Goal: Task Accomplishment & Management: Complete application form

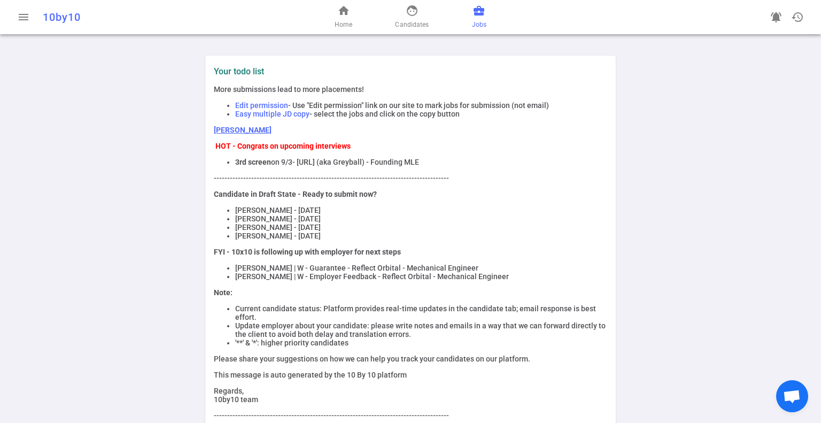
click at [486, 12] on link "business_center Jobs" at bounding box center [479, 17] width 14 height 26
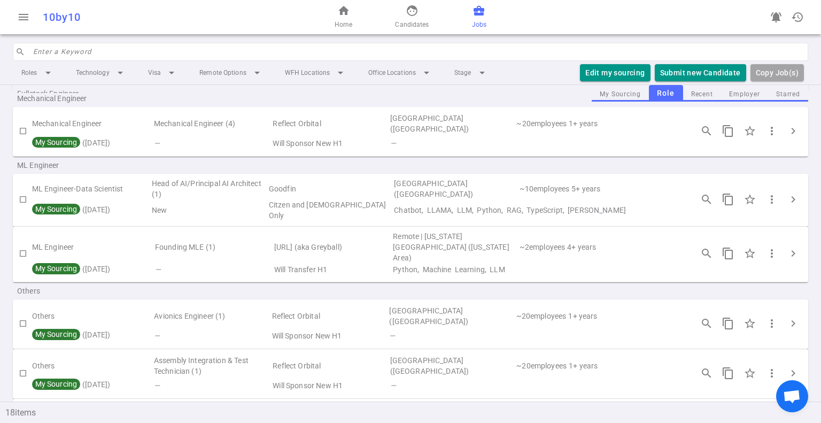
scroll to position [695, 0]
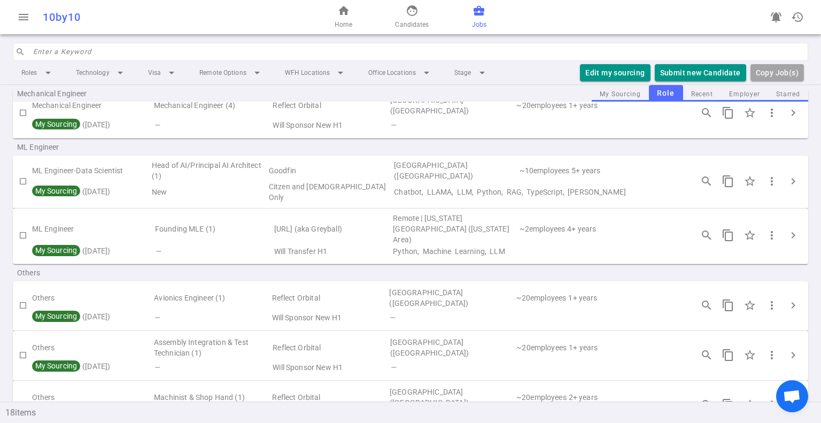
click at [796, 294] on div "search_insights content_copy star_border more_vert chevron_right" at bounding box center [750, 305] width 117 height 22
click at [787, 299] on span "chevron_right" at bounding box center [793, 305] width 13 height 13
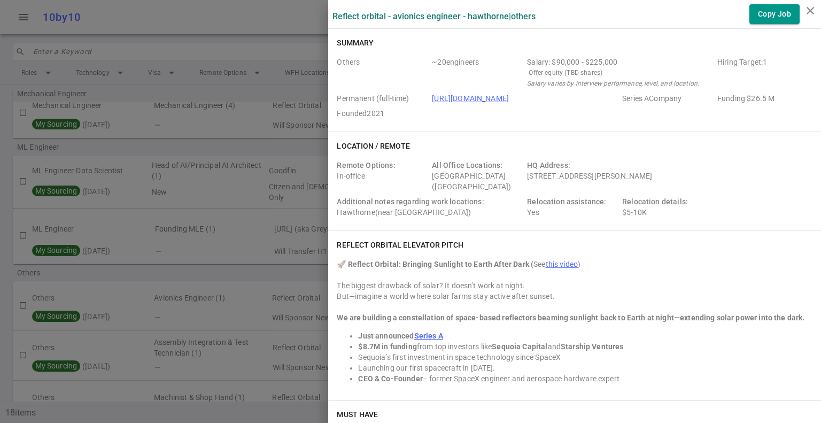
drag, startPoint x: 255, startPoint y: 15, endPoint x: 302, endPoint y: 22, distance: 47.6
click at [255, 16] on div at bounding box center [410, 211] width 821 height 423
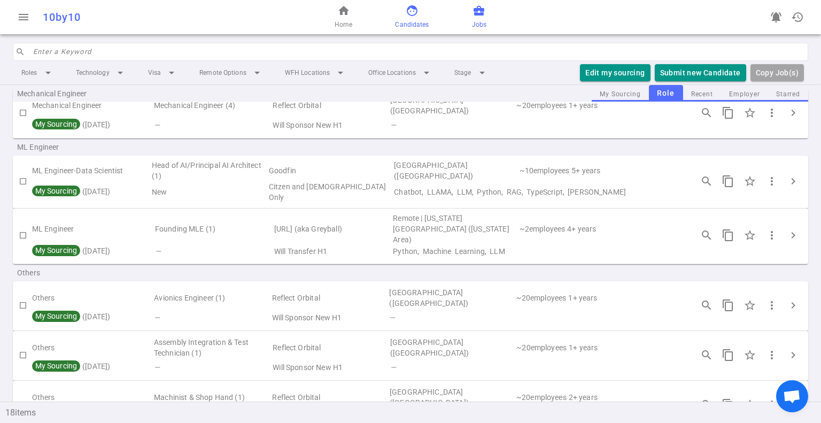
click at [411, 14] on span "face" at bounding box center [412, 10] width 13 height 13
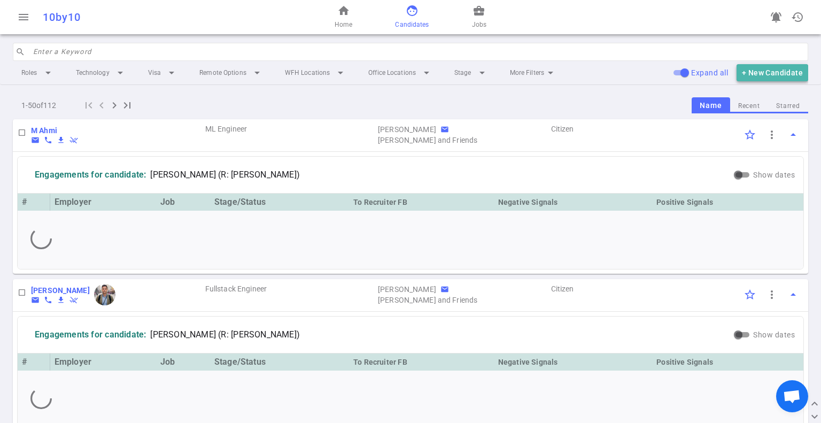
click at [759, 75] on button "+ New Candidate" at bounding box center [773, 73] width 72 height 18
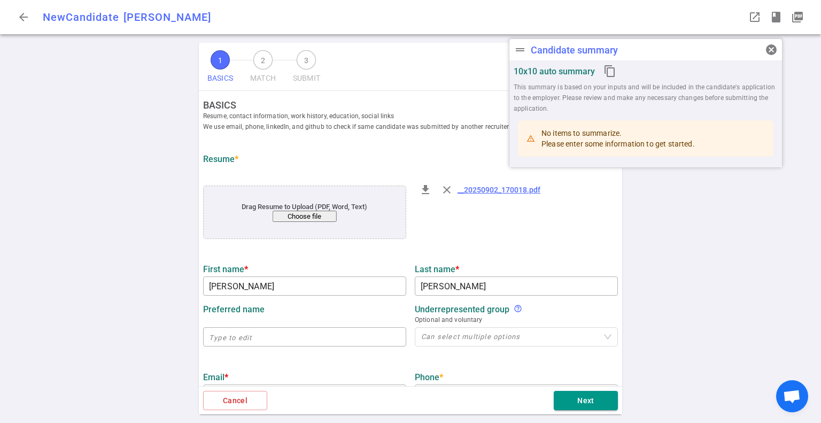
type input "[PERSON_NAME]"
type input "[EMAIL_ADDRESS][DOMAIN_NAME]"
type input "[PHONE_NUMBER]"
type input "Millennium Space Systems, Ca"
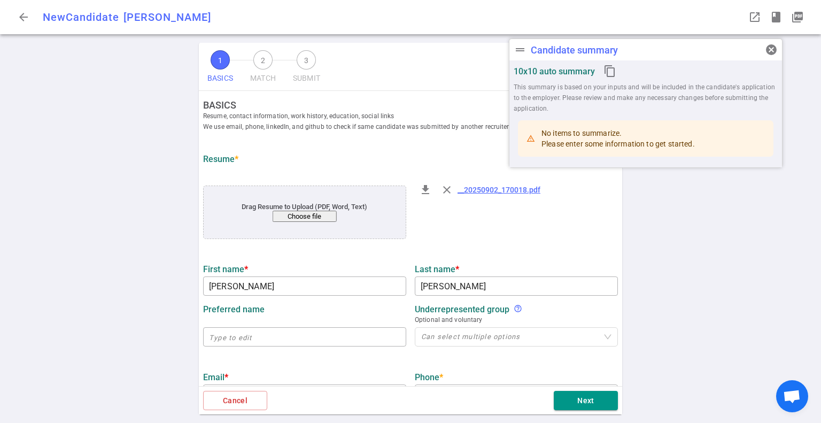
type textarea "Senior Avionics Engineer"
type input "5.2"
type input "[GEOGRAPHIC_DATA][US_STATE]"
type input "Electrical Engineering"
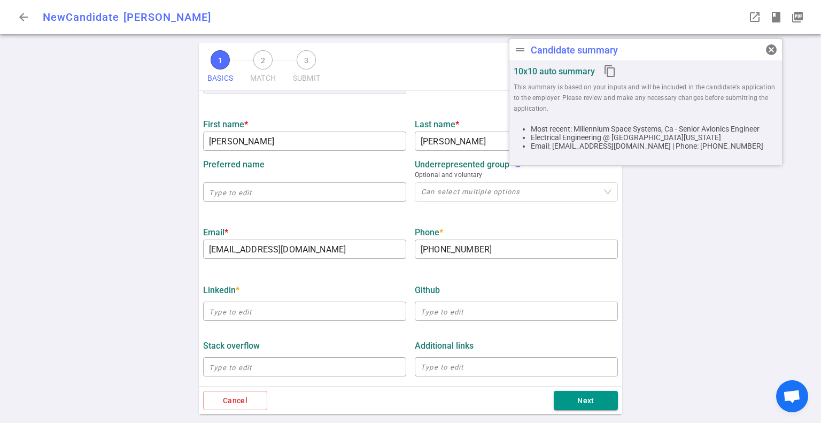
scroll to position [160, 0]
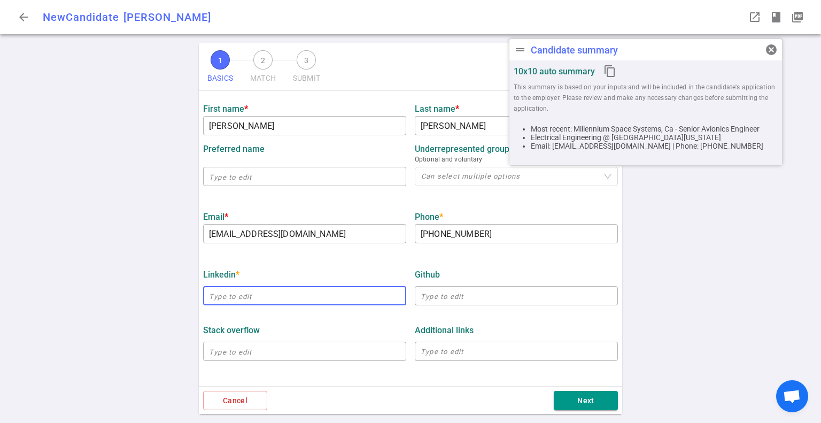
click at [258, 304] on input "text" at bounding box center [304, 295] width 203 height 17
paste input "[URL][DOMAIN_NAME][PERSON_NAME]"
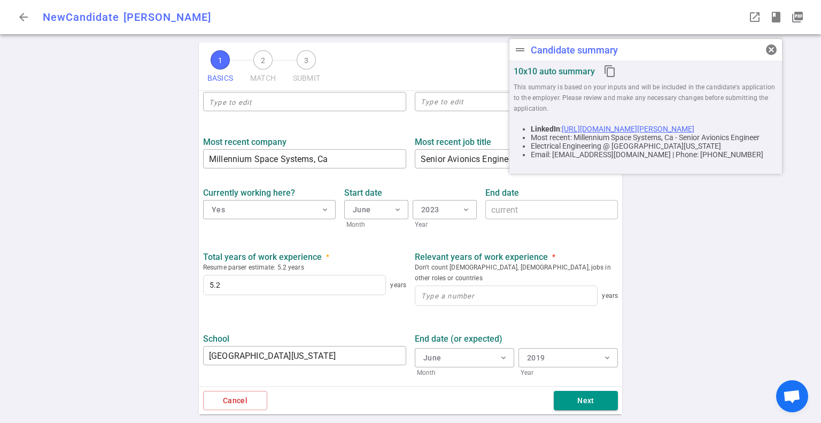
scroll to position [428, 0]
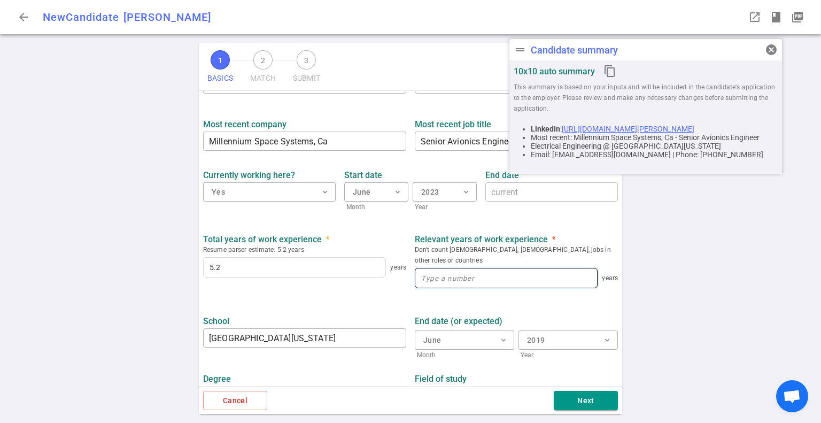
type input "[URL][DOMAIN_NAME][PERSON_NAME]"
click at [471, 269] on input at bounding box center [507, 277] width 182 height 19
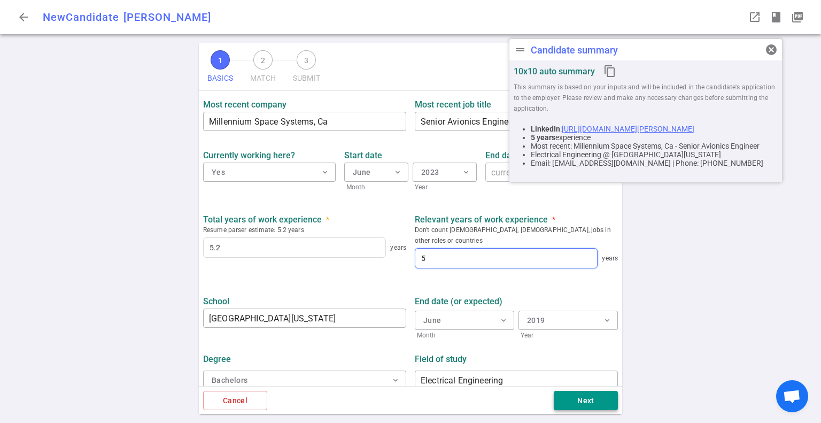
type input "5"
click at [583, 404] on button "Next" at bounding box center [586, 401] width 64 height 20
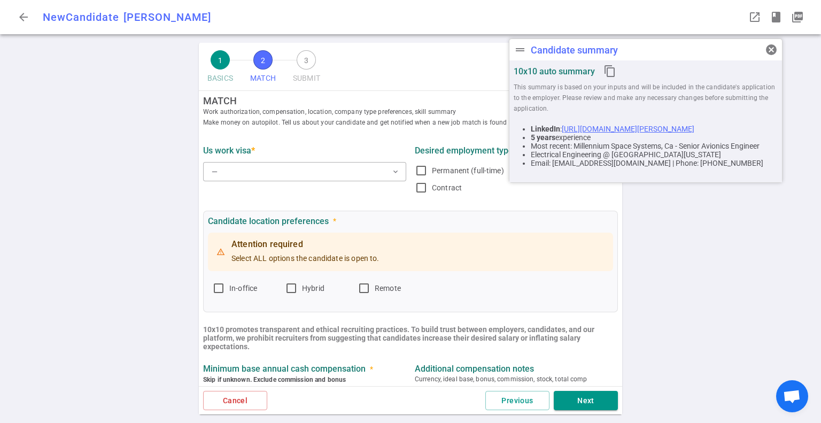
scroll to position [0, 0]
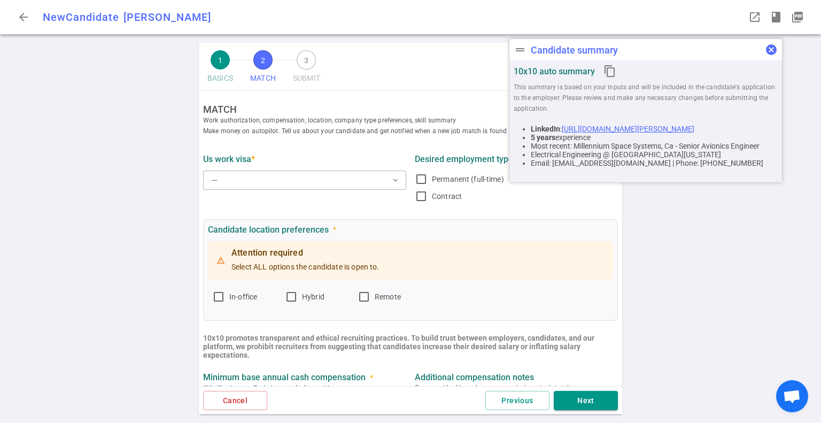
click at [775, 49] on span "cancel" at bounding box center [771, 49] width 13 height 13
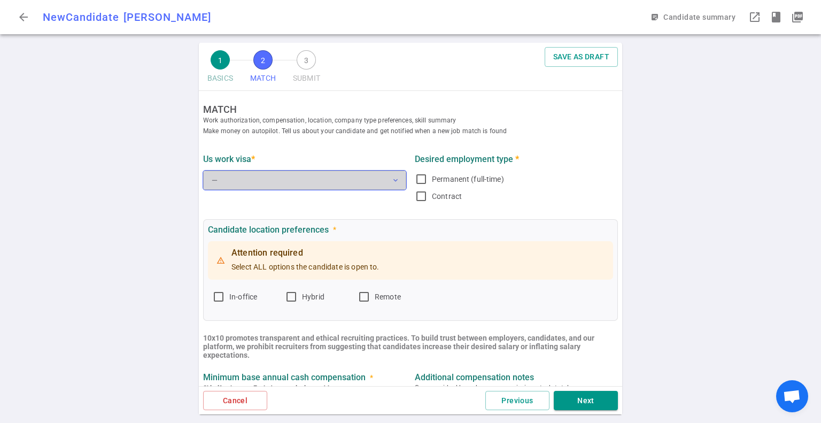
click at [314, 183] on button "— expand_more" at bounding box center [304, 180] width 203 height 19
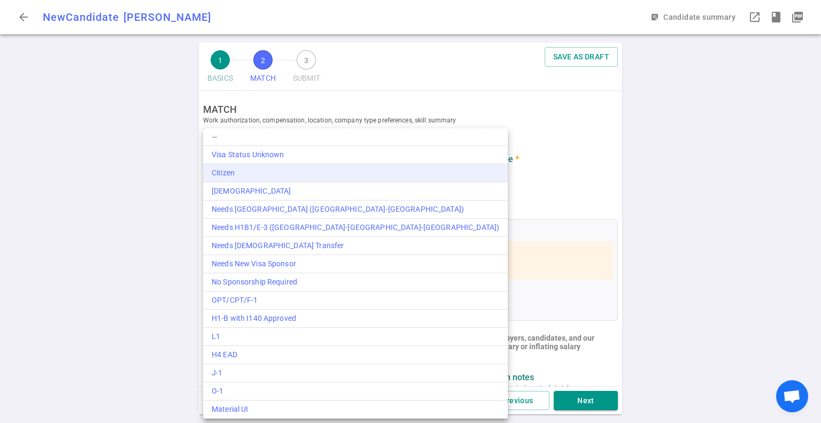
click at [312, 169] on div "Citizen" at bounding box center [356, 172] width 288 height 11
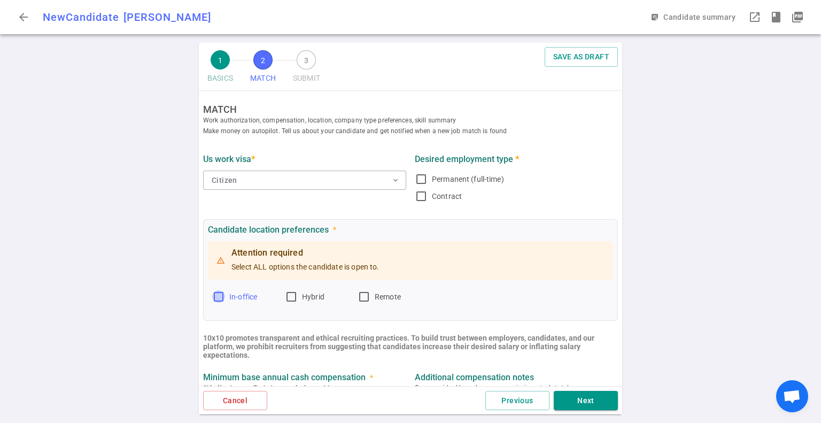
drag, startPoint x: 220, startPoint y: 295, endPoint x: 269, endPoint y: 302, distance: 49.6
click at [222, 296] on input "In-office" at bounding box center [218, 296] width 13 height 13
checkbox input "true"
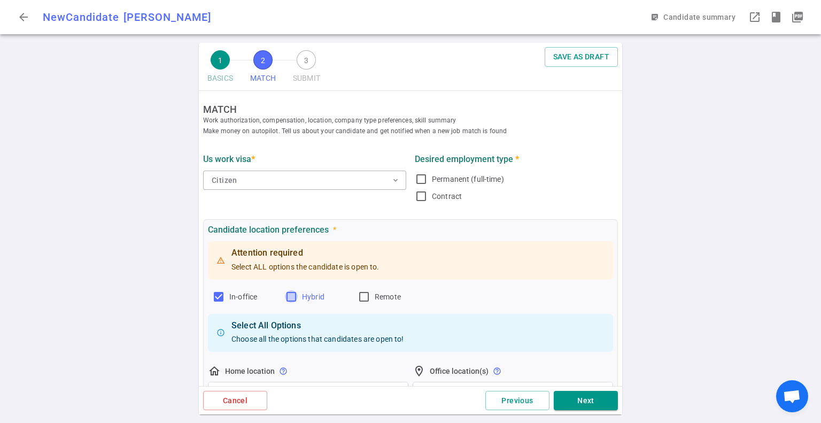
click at [294, 297] on input "Hybrid" at bounding box center [291, 296] width 13 height 13
checkbox input "true"
click at [368, 298] on input "Remote" at bounding box center [364, 296] width 13 height 13
checkbox input "true"
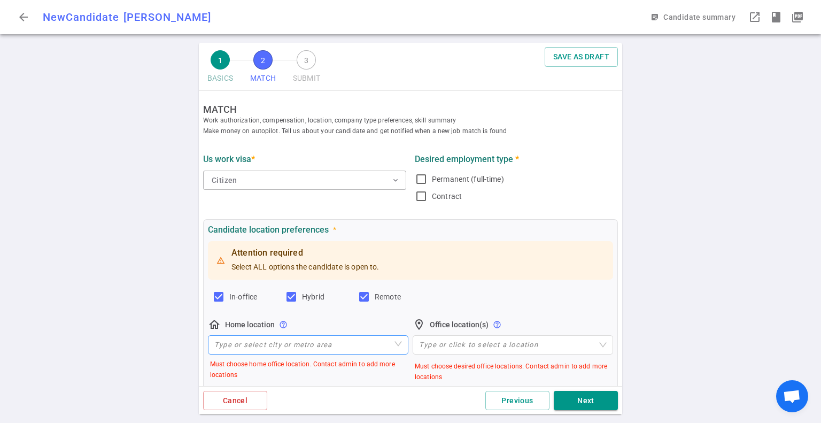
click at [289, 343] on input "search" at bounding box center [308, 345] width 188 height 18
type input "h"
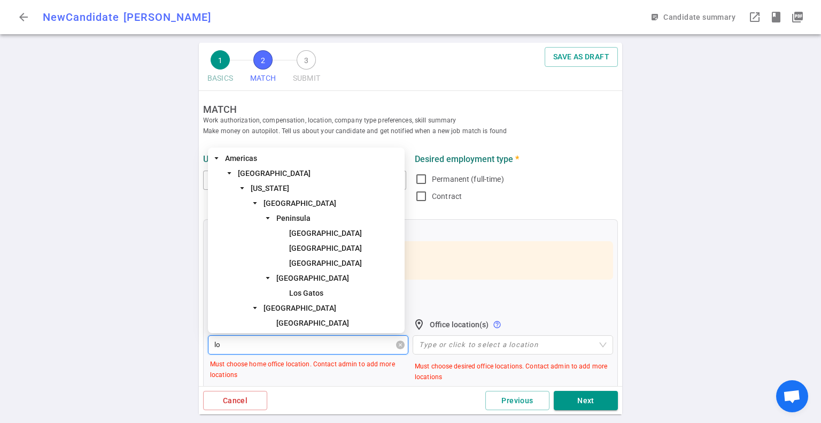
type input "los"
click at [300, 282] on span "[GEOGRAPHIC_DATA]" at bounding box center [300, 278] width 73 height 9
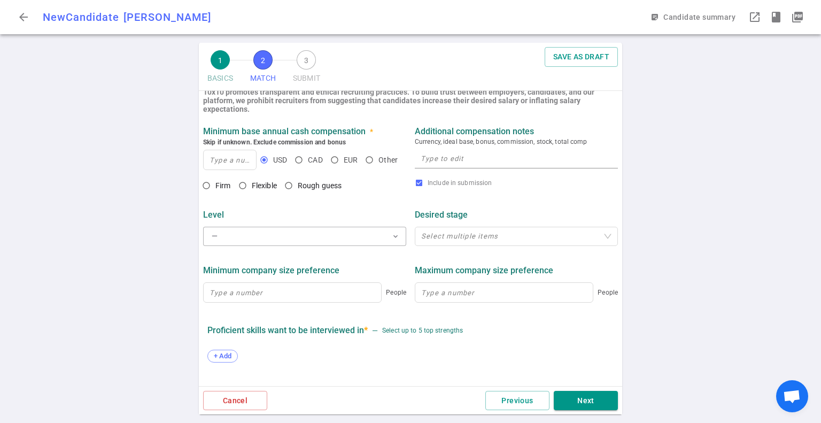
scroll to position [374, 0]
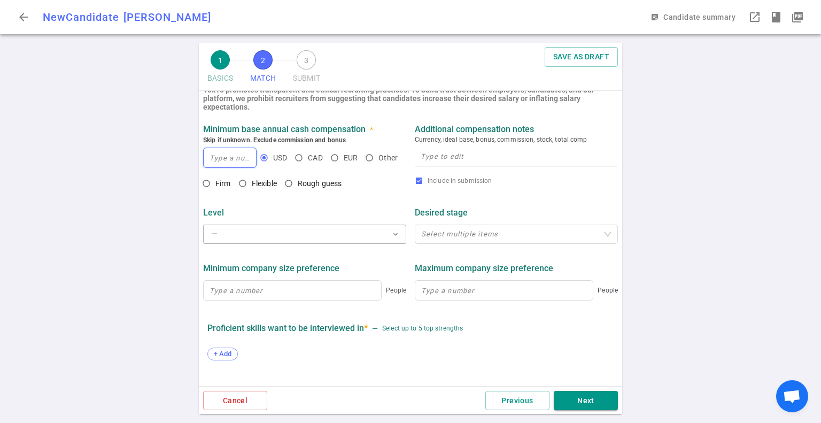
click at [222, 160] on input at bounding box center [230, 157] width 52 height 19
type input "190,000"
click at [480, 155] on textarea at bounding box center [516, 156] width 191 height 12
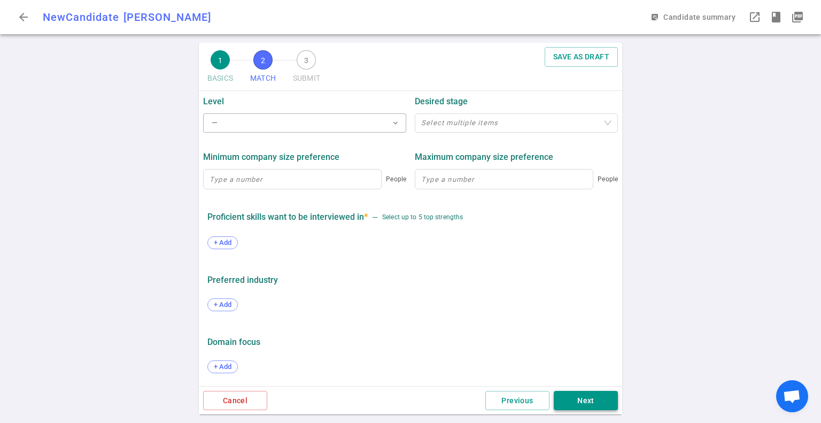
type textarea "200000"
click at [602, 405] on button "Next" at bounding box center [586, 401] width 64 height 20
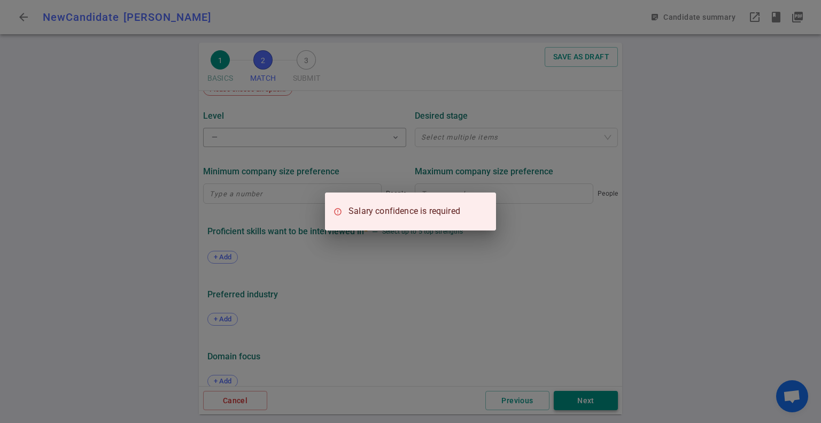
scroll to position [501, 0]
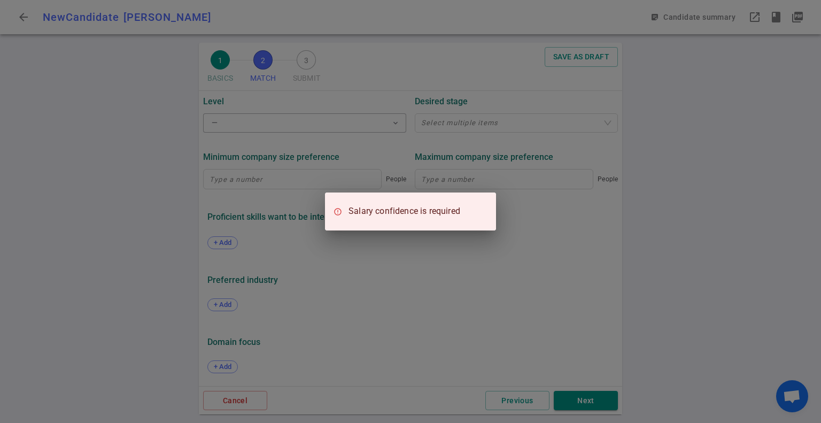
click at [490, 342] on div "Salary confidence is required" at bounding box center [410, 211] width 821 height 423
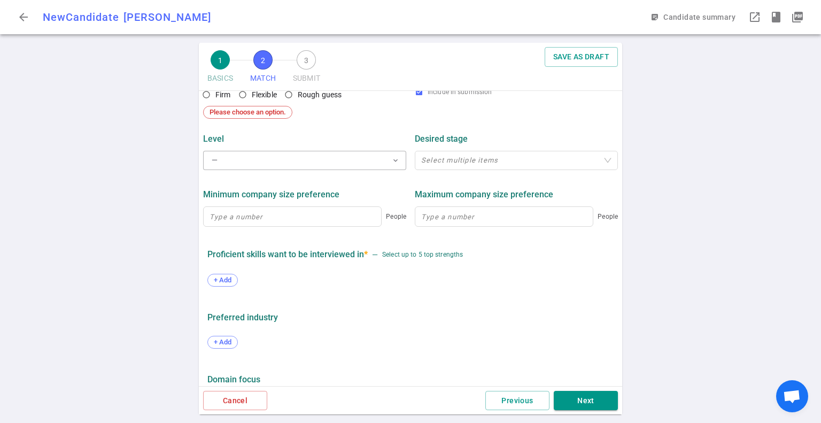
scroll to position [448, 0]
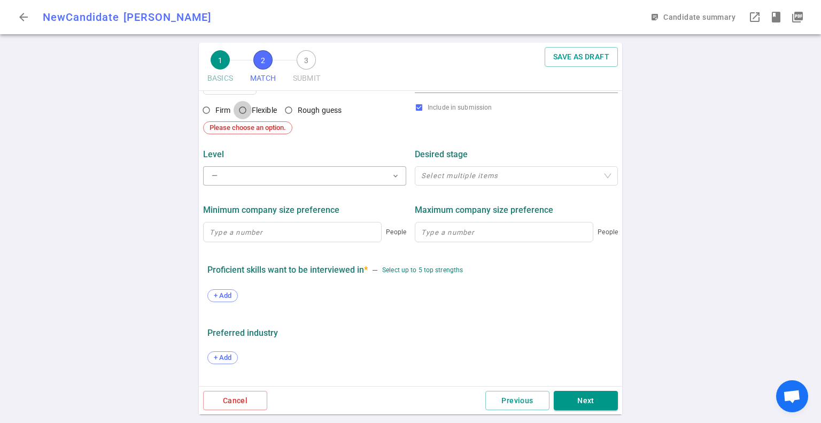
drag, startPoint x: 246, startPoint y: 113, endPoint x: 253, endPoint y: 122, distance: 11.9
click at [249, 116] on input "Flexible" at bounding box center [243, 110] width 18 height 18
radio input "true"
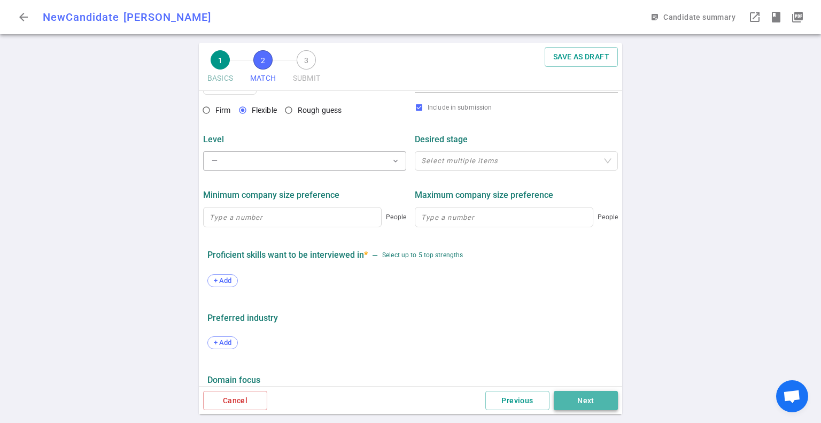
drag, startPoint x: 595, startPoint y: 399, endPoint x: 594, endPoint y: 393, distance: 6.5
click at [595, 400] on button "Next" at bounding box center [586, 401] width 64 height 20
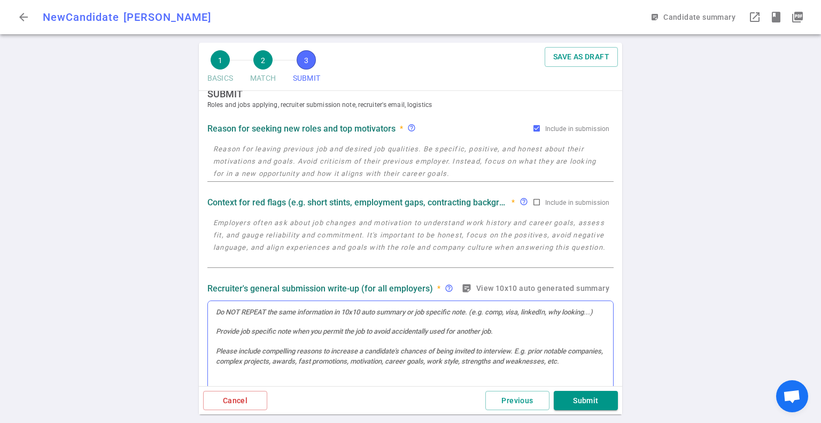
scroll to position [0, 0]
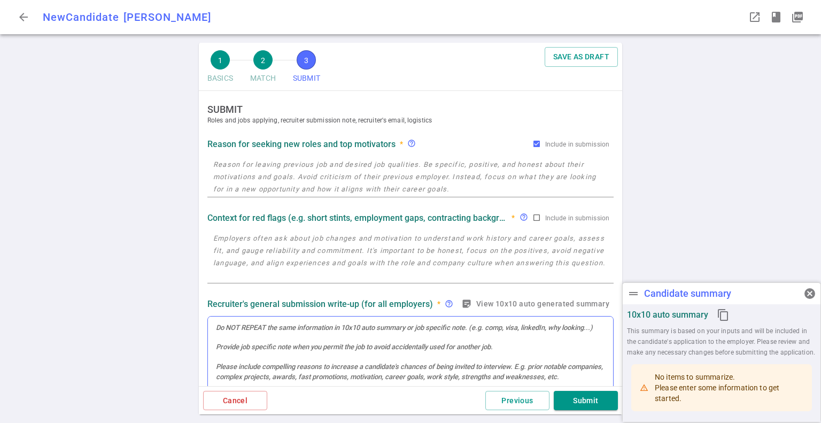
click at [248, 340] on div at bounding box center [410, 366] width 405 height 99
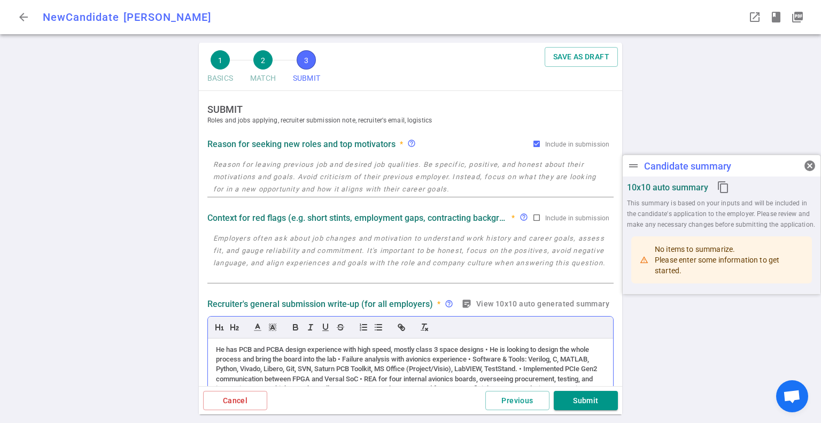
scroll to position [149, 0]
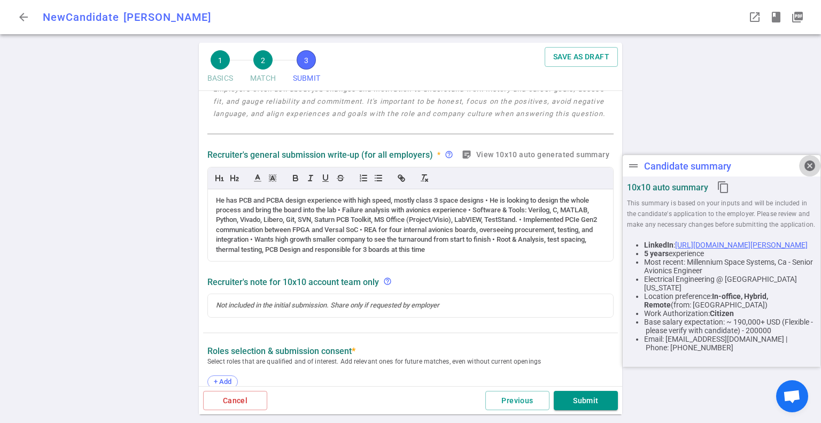
drag, startPoint x: 813, startPoint y: 167, endPoint x: 794, endPoint y: 183, distance: 24.7
click at [813, 167] on span "cancel" at bounding box center [810, 165] width 13 height 13
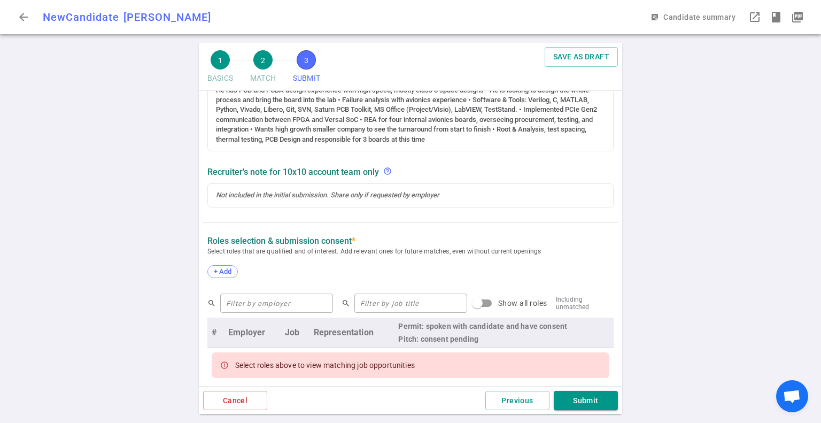
scroll to position [256, 0]
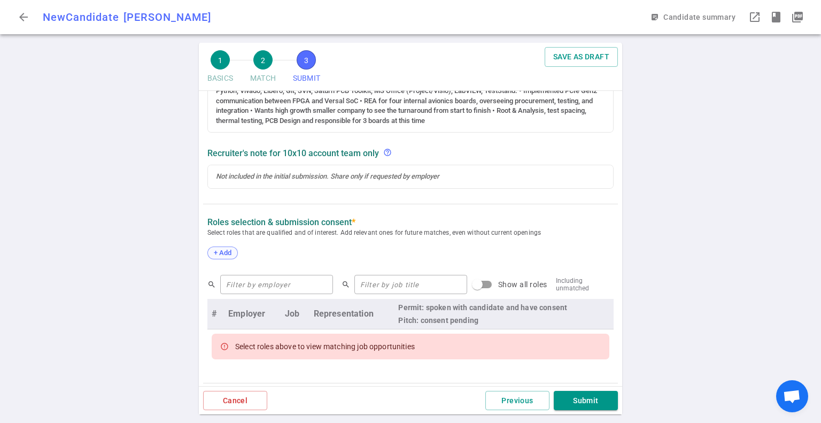
click at [228, 252] on span "+ Add" at bounding box center [222, 253] width 25 height 8
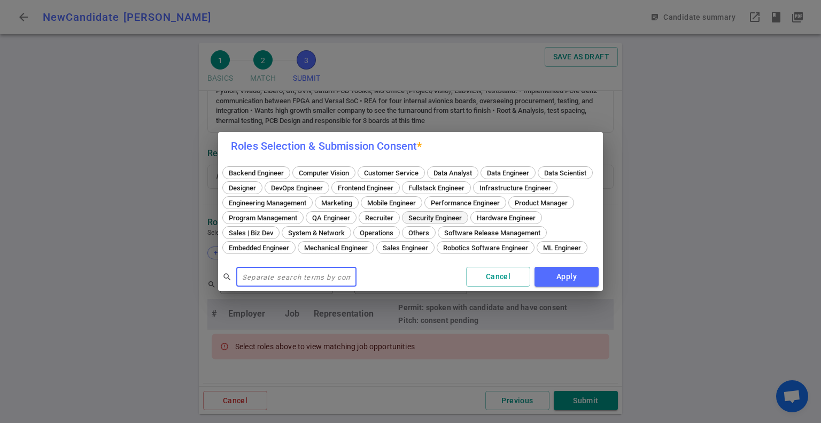
click at [433, 229] on span "Others" at bounding box center [419, 233] width 28 height 8
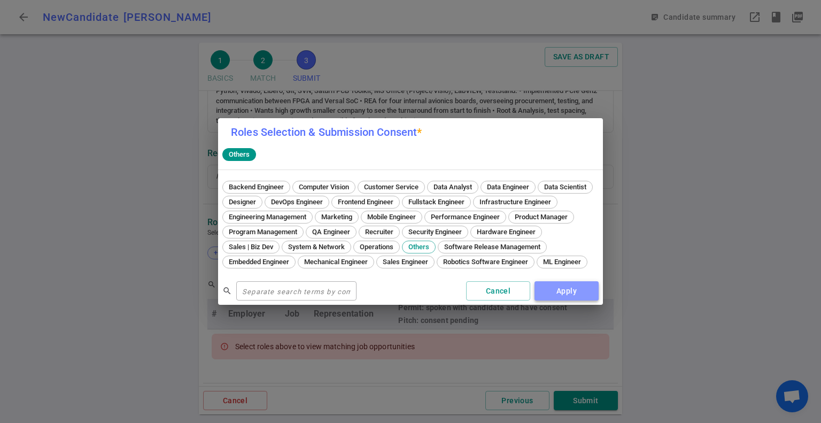
drag, startPoint x: 570, startPoint y: 297, endPoint x: 549, endPoint y: 274, distance: 31.0
click at [571, 297] on button "Apply" at bounding box center [567, 291] width 64 height 20
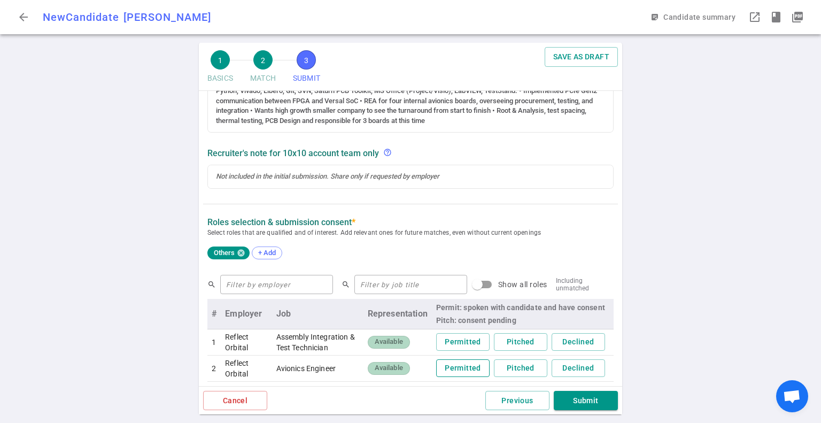
click at [462, 370] on button "Permitted" at bounding box center [462, 368] width 53 height 18
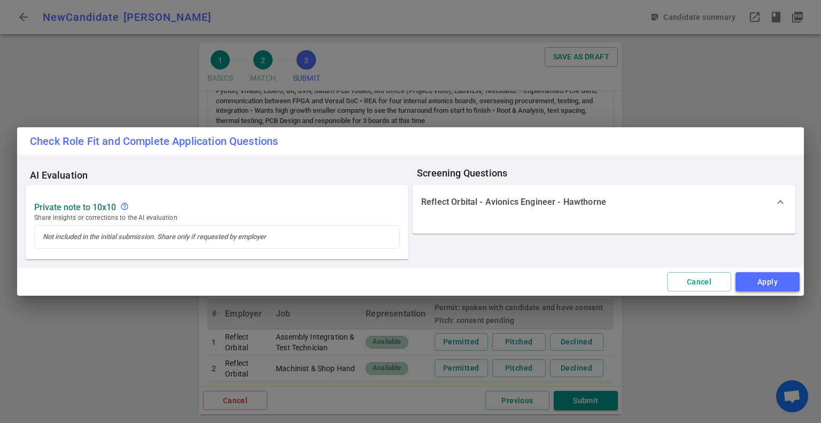
click at [767, 280] on button "Apply" at bounding box center [768, 282] width 64 height 20
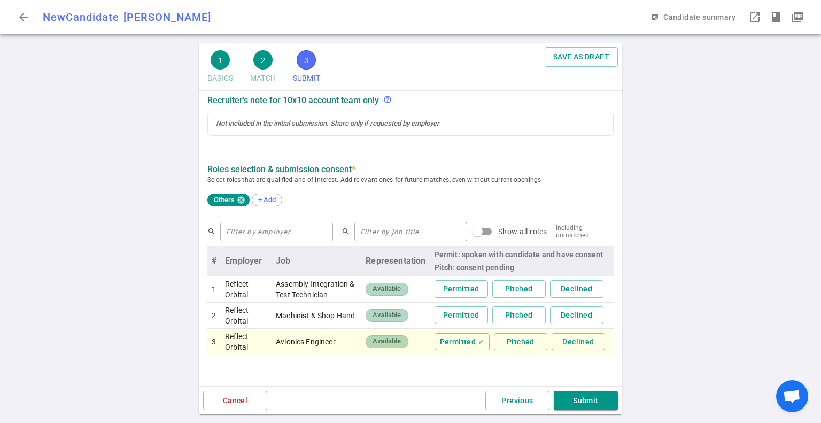
scroll to position [325, 0]
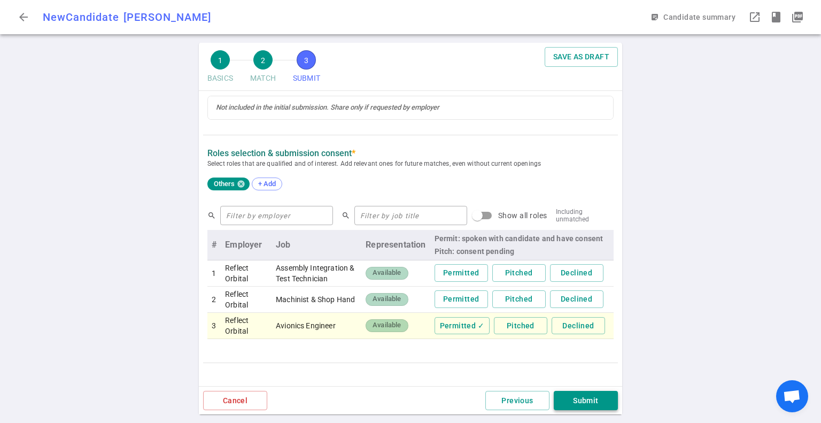
click at [574, 402] on button "Submit" at bounding box center [586, 401] width 64 height 20
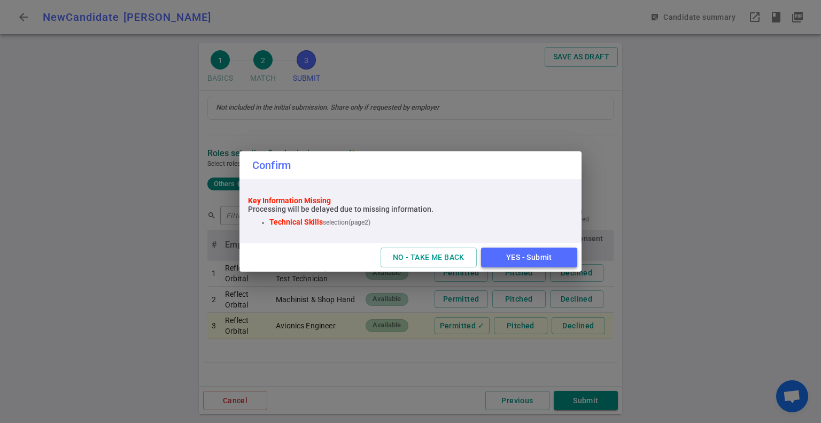
click at [531, 260] on button "YES - Submit" at bounding box center [529, 258] width 96 height 20
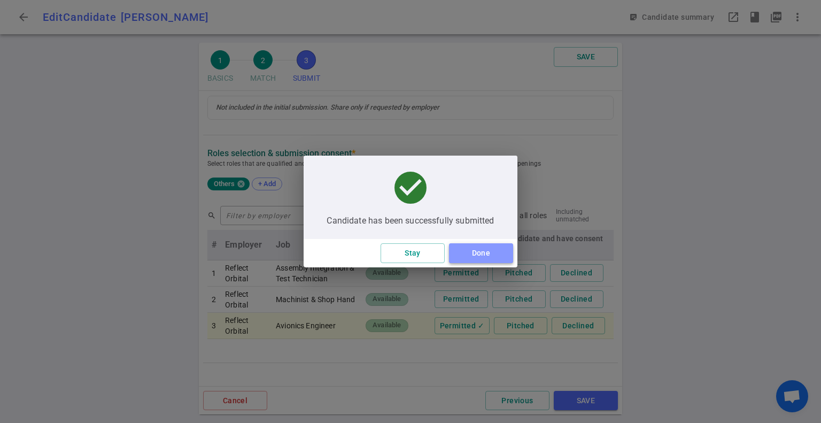
click at [472, 255] on button "Done" at bounding box center [481, 253] width 64 height 20
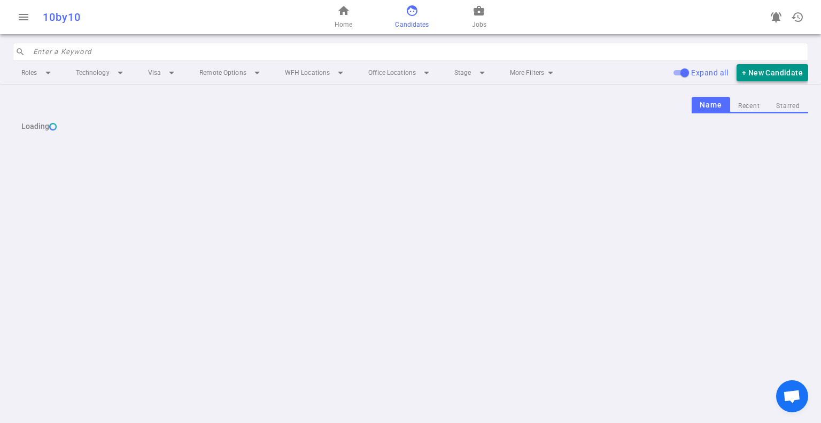
click at [778, 81] on button "+ New Candidate" at bounding box center [773, 73] width 72 height 18
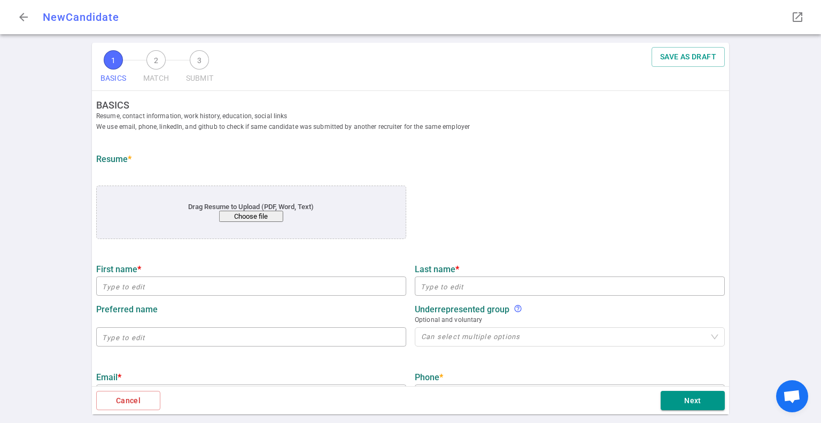
drag, startPoint x: 778, startPoint y: 81, endPoint x: 772, endPoint y: 70, distance: 12.0
click at [772, 70] on div "1 BASICS 2 MATCH 3 SUBMIT SAVE AS DRAFT BASICS Resume, contact information, wor…" at bounding box center [410, 233] width 821 height 380
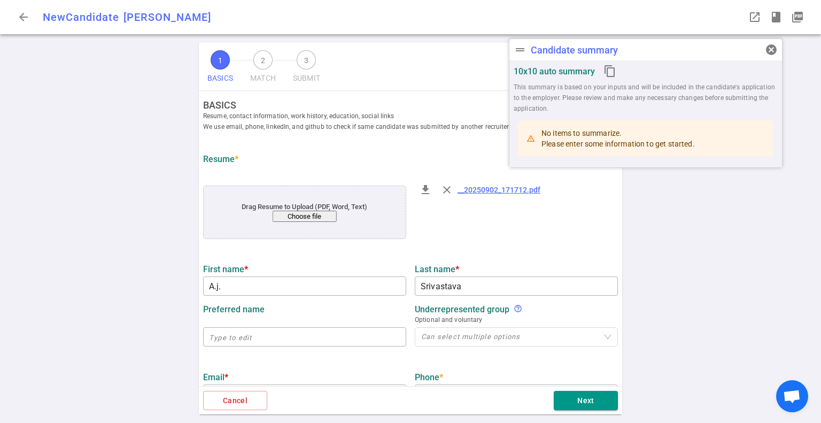
type input "A.j."
type input "Srivastava"
type input "[EMAIL_ADDRESS][DOMAIN_NAME]"
type input "[PHONE_NUMBER]"
type input "Fcci Insurance Group"
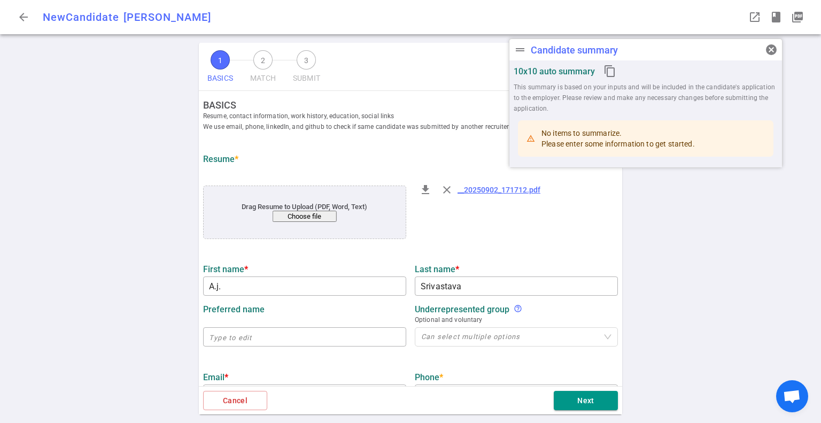
type textarea "Principal Engineer / AI Full-Stack Systems Architect"
type input "5.9"
type input "[GEOGRAPHIC_DATA][US_STATE]"
type input "Liberal Studies"
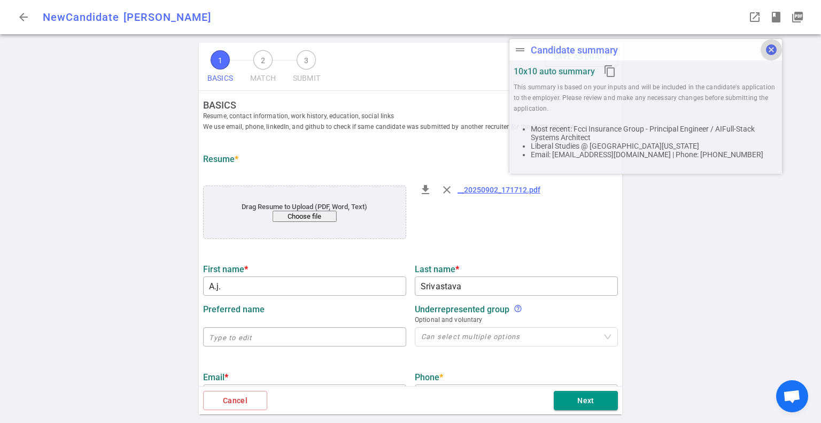
click at [770, 51] on span "cancel" at bounding box center [771, 49] width 13 height 13
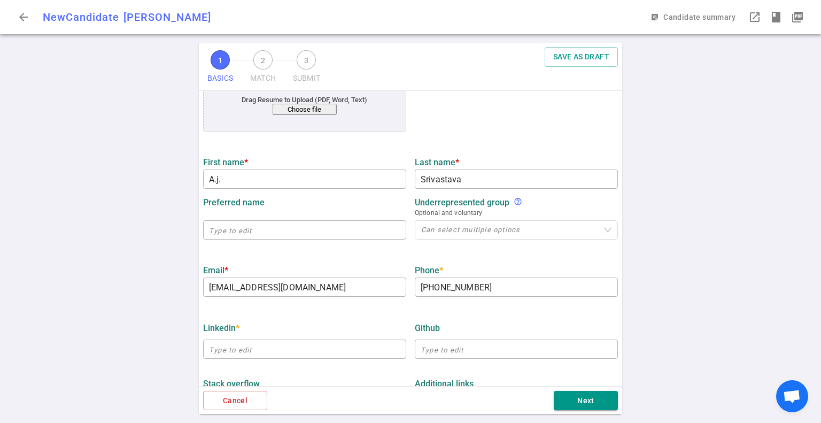
scroll to position [160, 0]
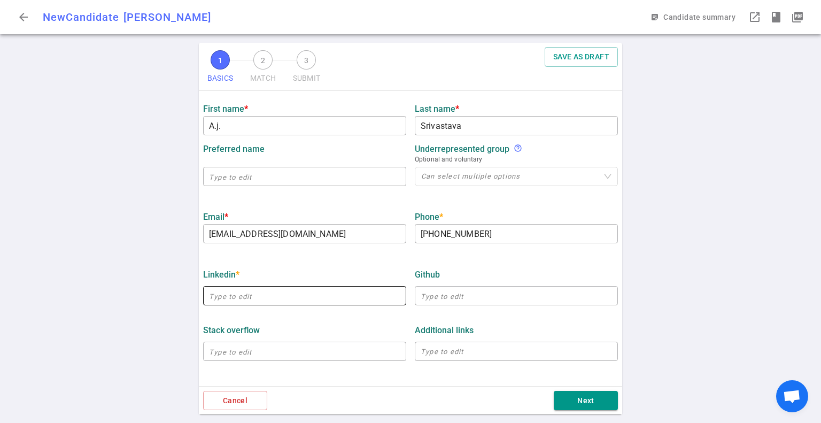
click at [222, 301] on input "text" at bounding box center [304, 295] width 203 height 17
paste input "[URL][DOMAIN_NAME]"
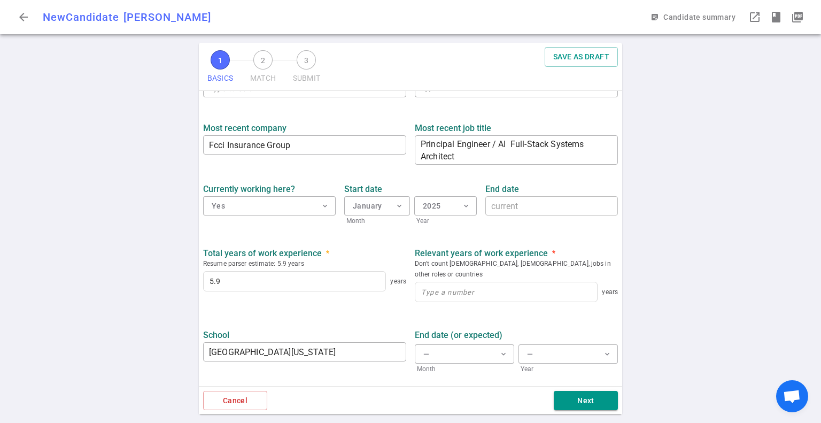
scroll to position [428, 0]
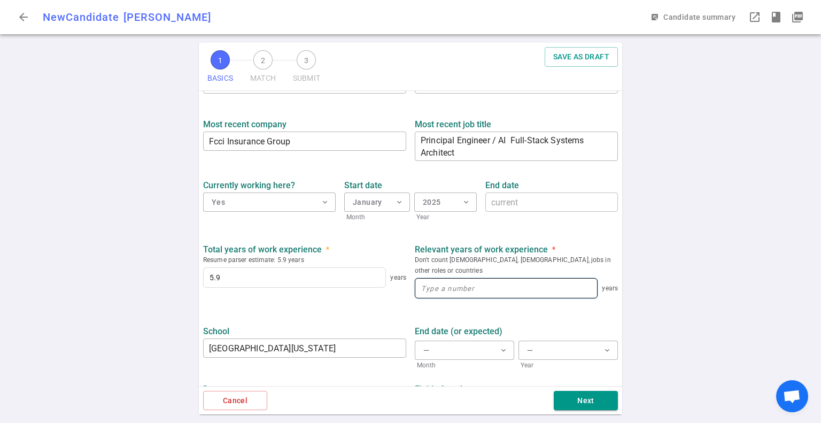
type input "[URL][DOMAIN_NAME]"
click at [501, 279] on input at bounding box center [507, 288] width 182 height 19
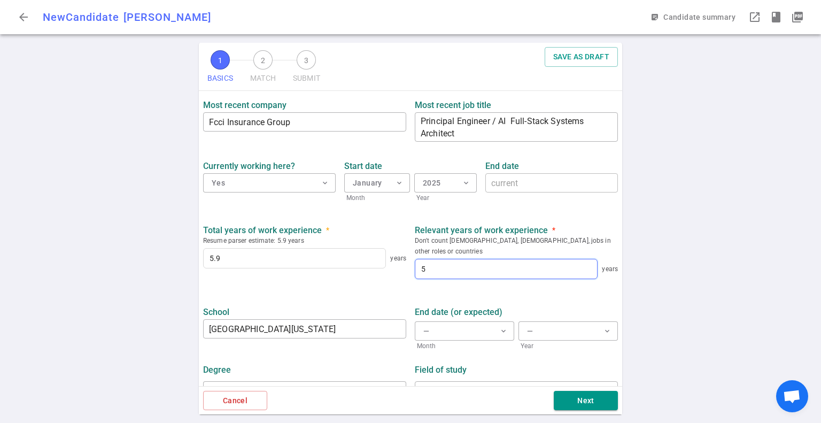
scroll to position [458, 0]
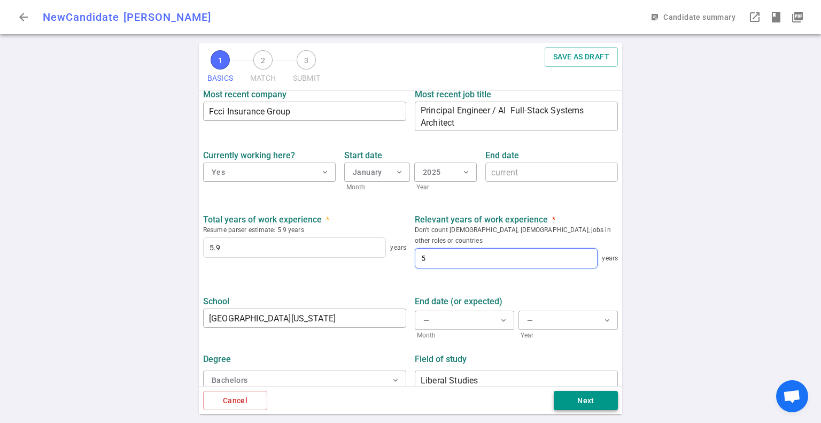
type input "5"
click at [586, 406] on button "Next" at bounding box center [586, 401] width 64 height 20
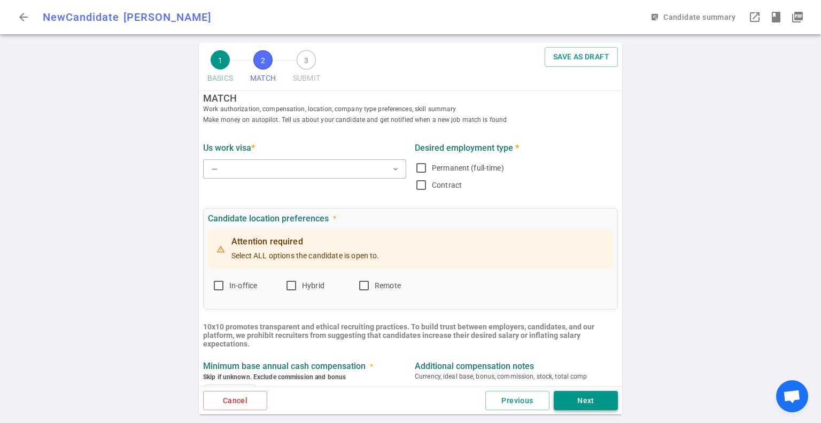
scroll to position [0, 0]
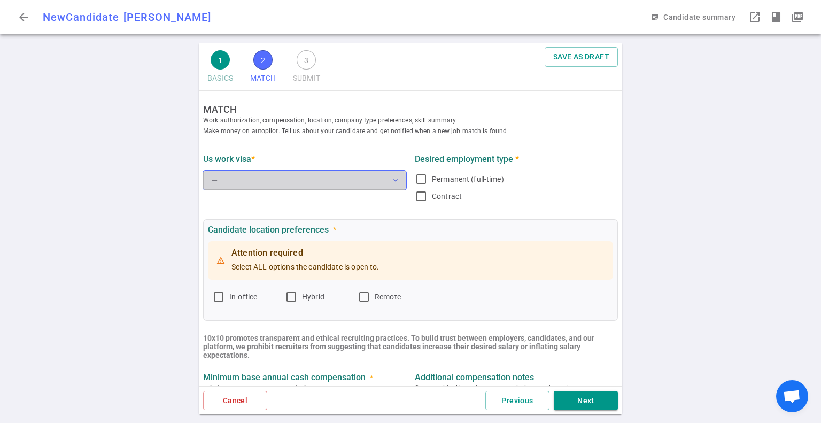
click at [346, 176] on button "— expand_more" at bounding box center [304, 180] width 203 height 19
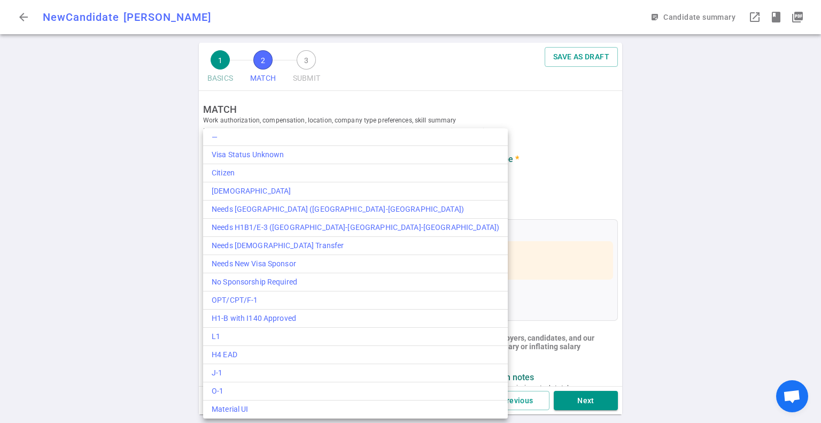
click at [726, 152] on div at bounding box center [410, 211] width 821 height 423
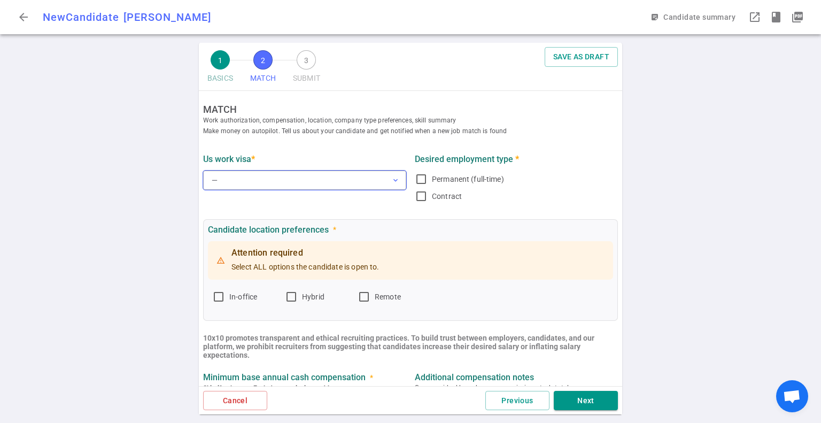
click at [323, 181] on button "— expand_more" at bounding box center [304, 180] width 203 height 19
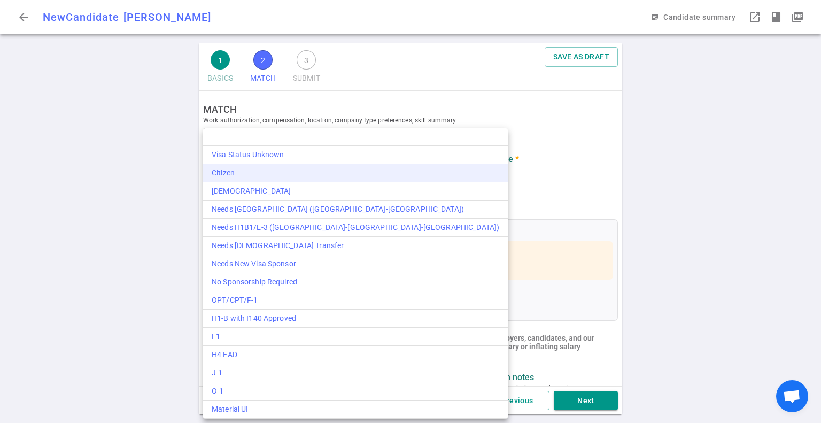
click at [325, 168] on div "Citizen" at bounding box center [356, 172] width 288 height 11
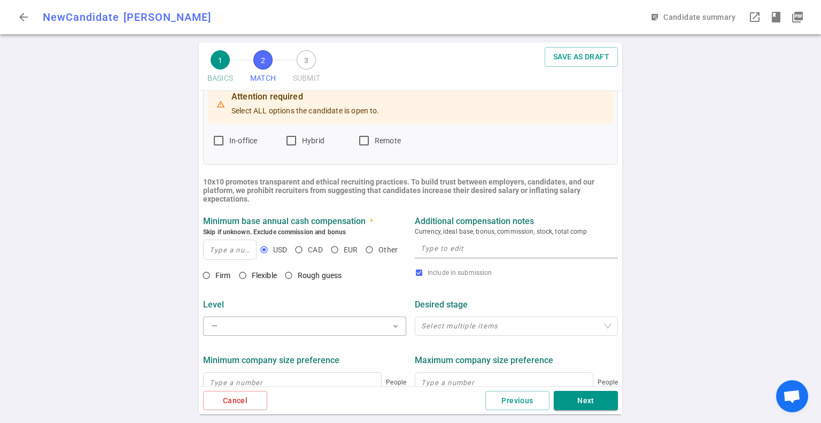
scroll to position [160, 0]
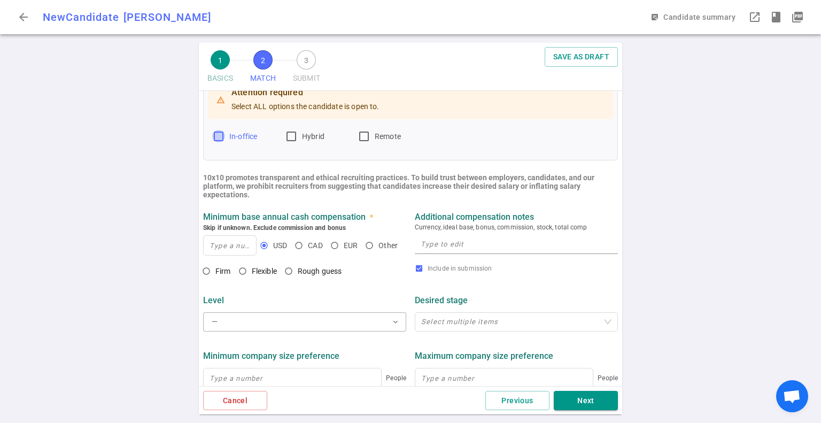
drag, startPoint x: 219, startPoint y: 134, endPoint x: 268, endPoint y: 136, distance: 49.8
click at [218, 134] on input "In-office" at bounding box center [218, 136] width 13 height 13
checkbox input "true"
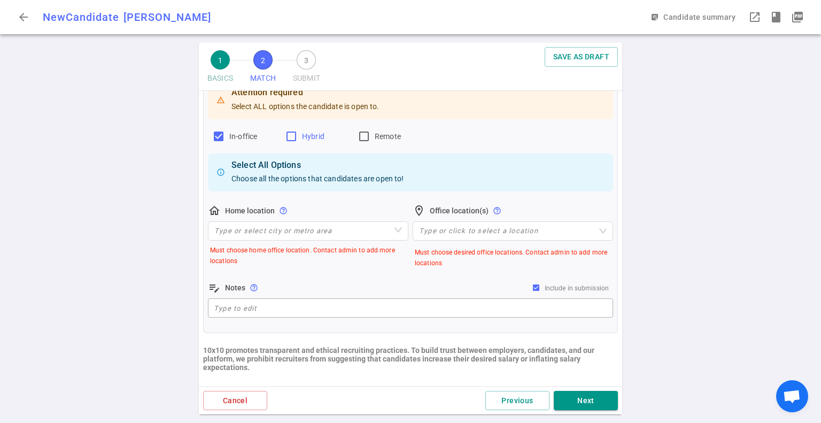
click at [296, 136] on input "Hybrid" at bounding box center [291, 136] width 13 height 13
checkbox input "true"
click at [364, 134] on input "Remote" at bounding box center [364, 136] width 13 height 13
checkbox input "true"
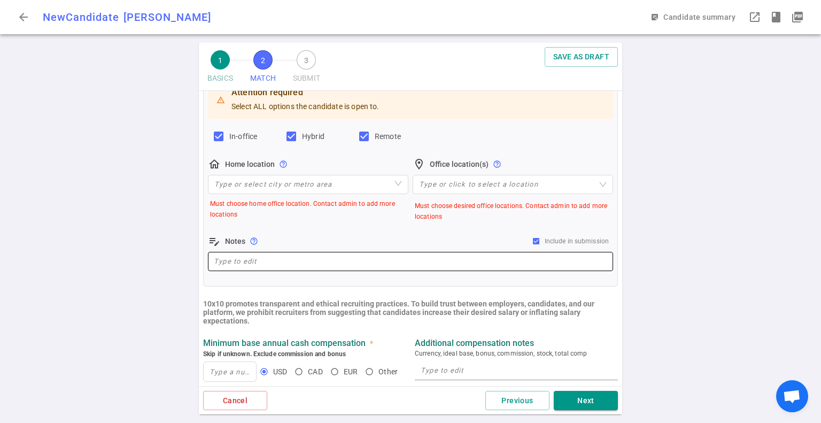
click at [313, 252] on div "x ​" at bounding box center [410, 261] width 405 height 19
paste textarea "[GEOGRAPHIC_DATA], [GEOGRAPHIC_DATA] (not open to relocation; available to trav…"
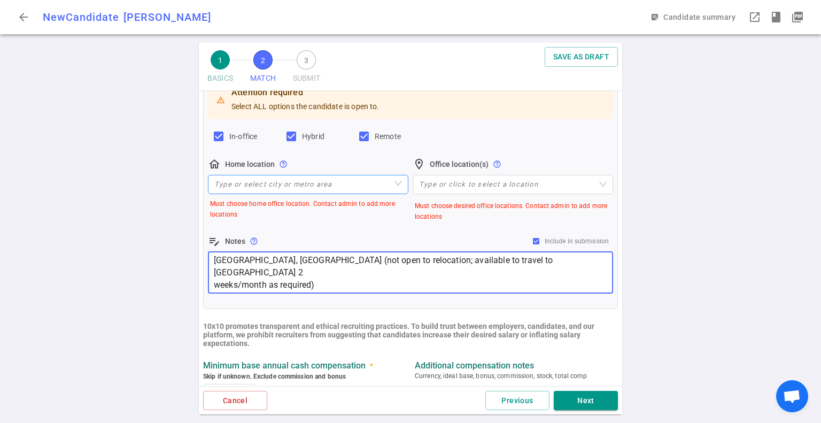
type textarea "[GEOGRAPHIC_DATA], [GEOGRAPHIC_DATA] (not open to relocation; available to trav…"
click at [304, 189] on input "search" at bounding box center [308, 184] width 188 height 18
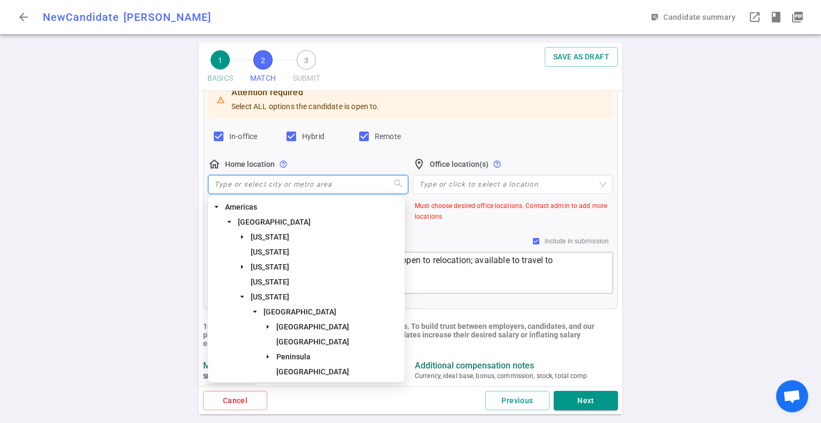
click at [169, 181] on div "1 BASICS 2 MATCH 3 SUBMIT SAVE AS DRAFT MATCH Work authorization, compensation,…" at bounding box center [410, 233] width 821 height 380
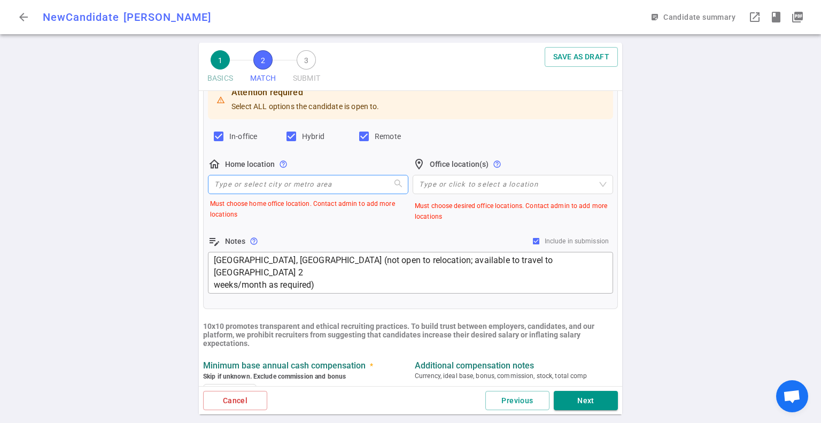
click at [240, 181] on input "search" at bounding box center [308, 184] width 188 height 18
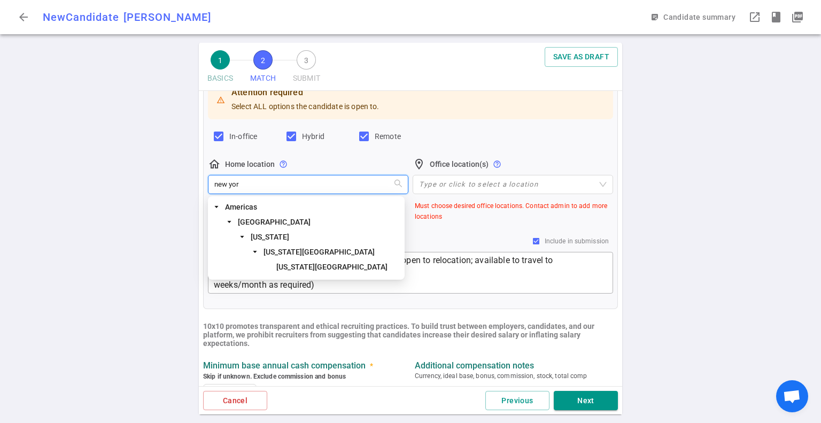
type input "[US_STATE]"
click at [287, 233] on span "[US_STATE]" at bounding box center [326, 236] width 154 height 13
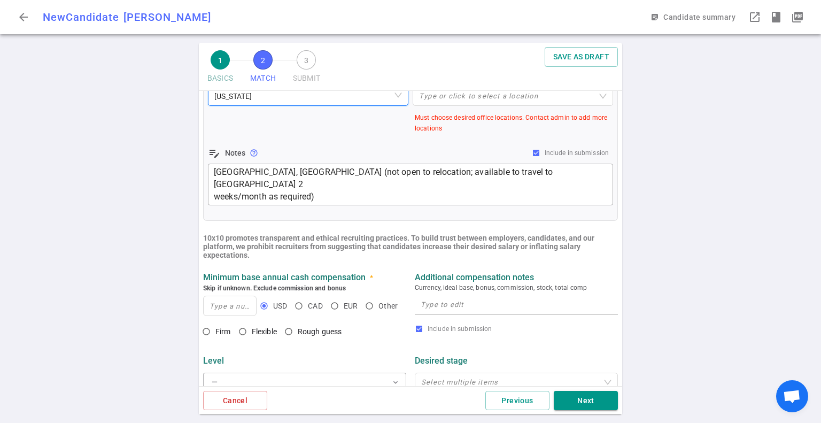
scroll to position [267, 0]
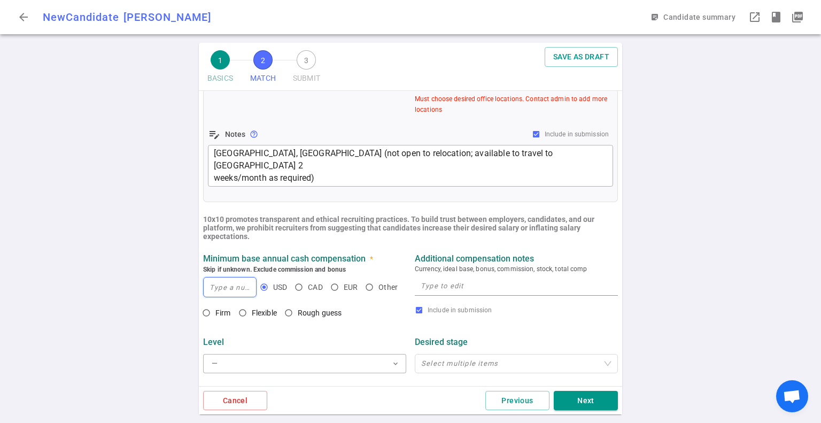
click at [242, 291] on input at bounding box center [230, 287] width 52 height 19
type input "245,000"
click at [244, 312] on input "Flexible" at bounding box center [243, 313] width 18 height 18
radio input "true"
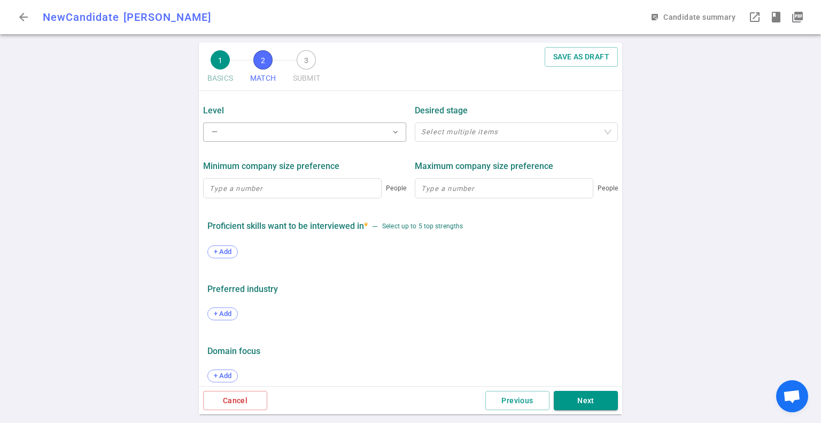
scroll to position [509, 0]
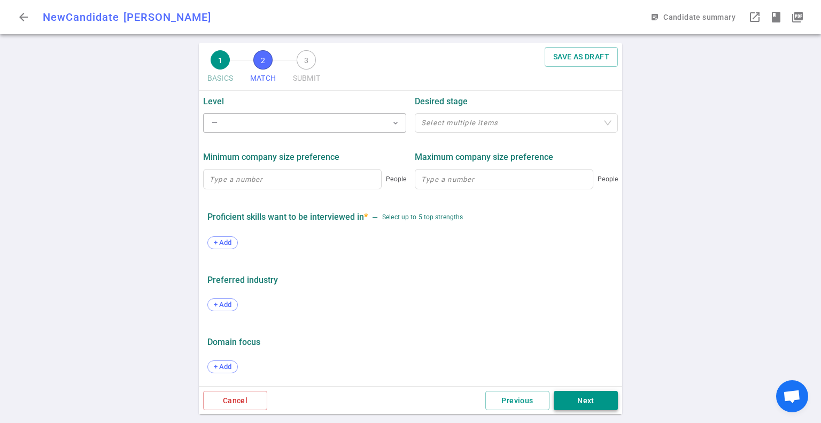
click at [586, 402] on button "Next" at bounding box center [586, 401] width 64 height 20
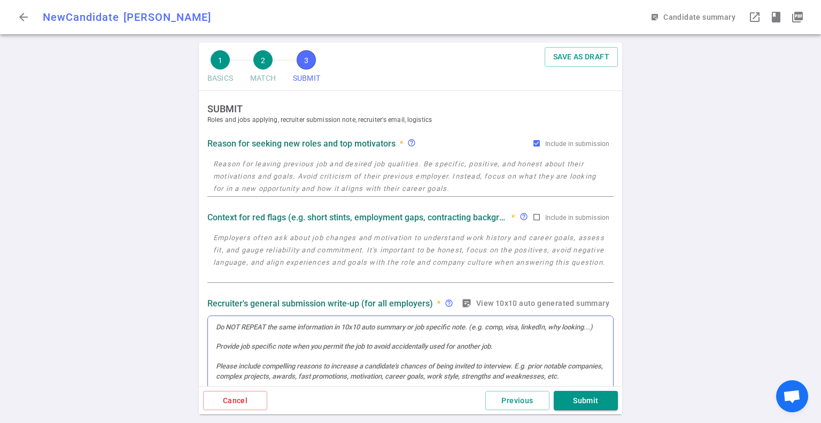
scroll to position [0, 0]
click at [325, 251] on textarea at bounding box center [410, 256] width 395 height 49
paste textarea "[PERSON_NAME] is a backend/infra-leaning systems architect who has repeatedly d…"
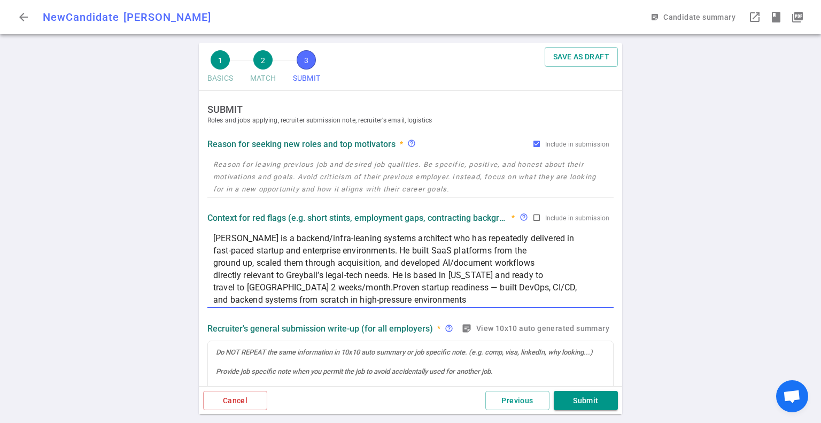
scroll to position [107, 0]
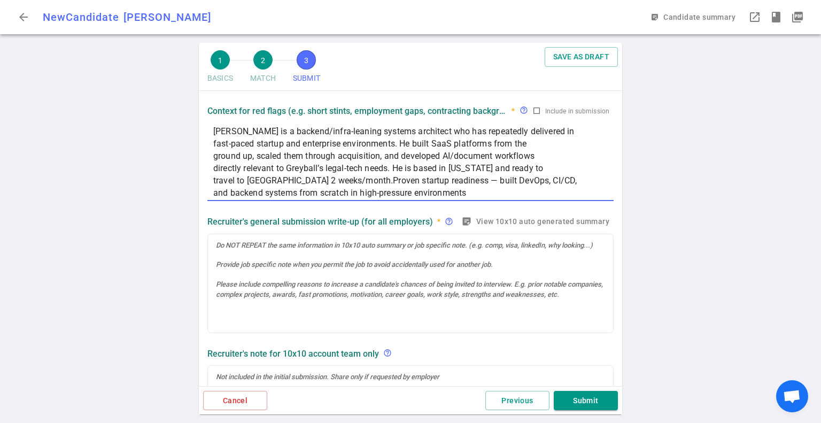
type textarea "[PERSON_NAME] is a backend/infra-leaning systems architect who has repeatedly d…"
click at [235, 262] on div at bounding box center [410, 283] width 405 height 99
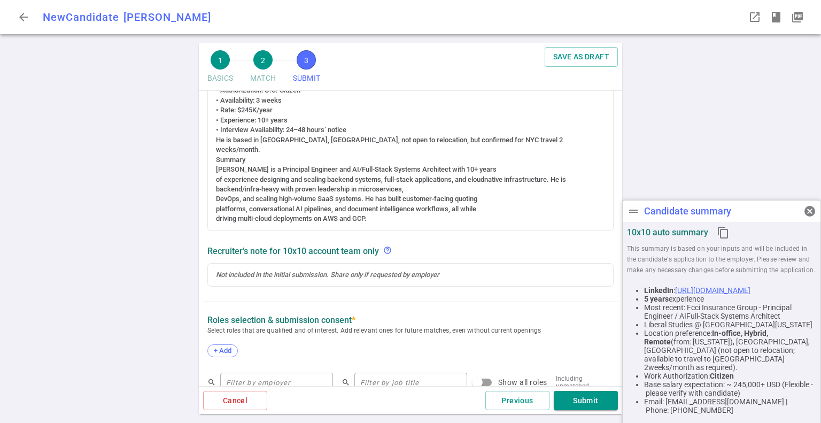
scroll to position [267, 0]
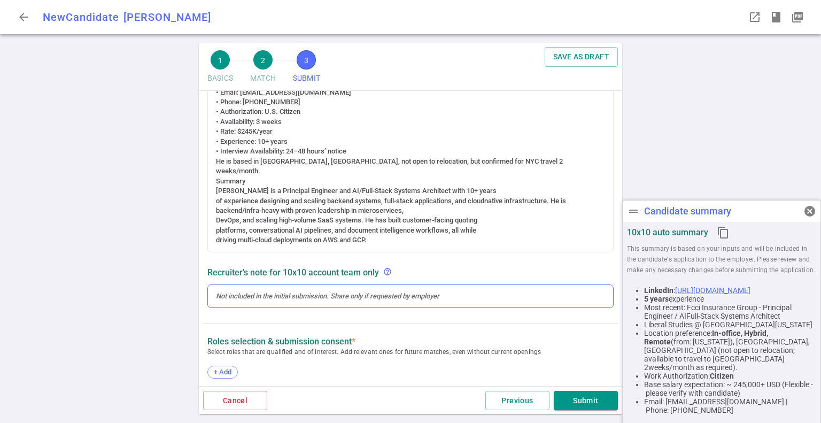
click at [240, 299] on div at bounding box center [410, 296] width 389 height 10
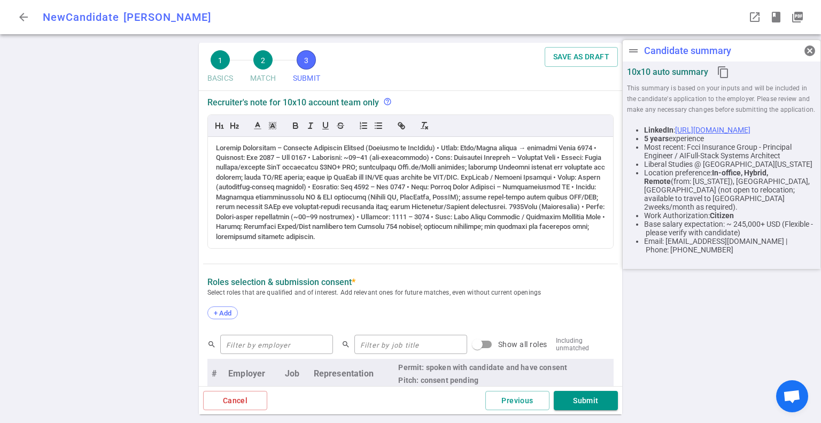
scroll to position [503, 0]
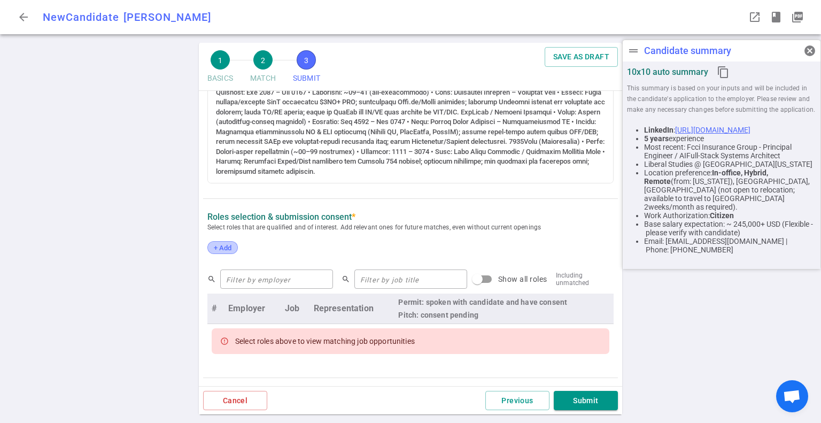
click at [217, 249] on span "+ Add" at bounding box center [222, 248] width 25 height 8
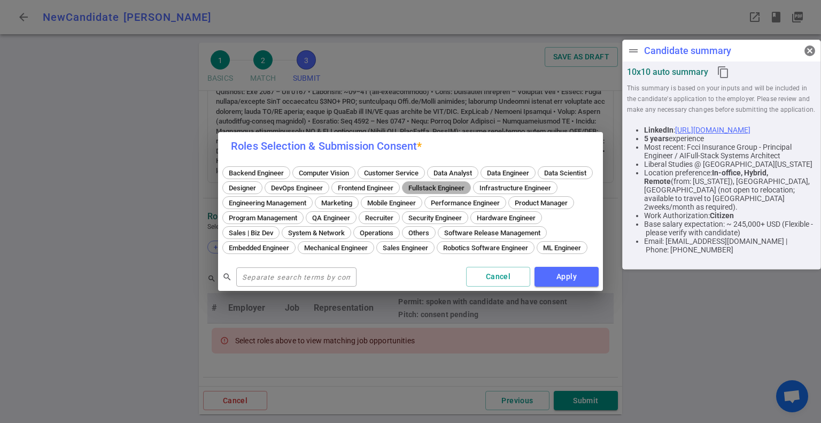
click at [468, 184] on span "Fullstack Engineer" at bounding box center [437, 188] width 64 height 8
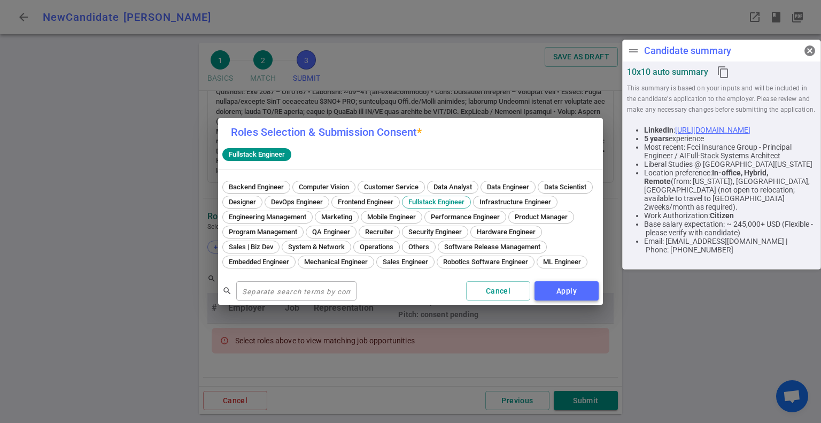
click at [580, 298] on button "Apply" at bounding box center [567, 291] width 64 height 20
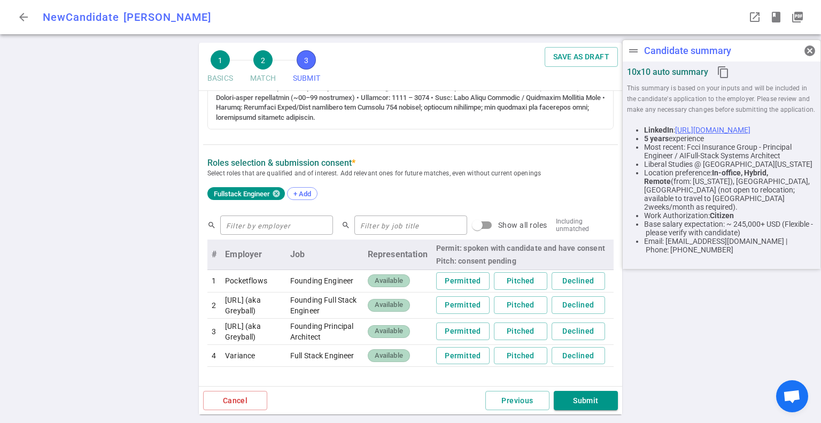
scroll to position [588, 0]
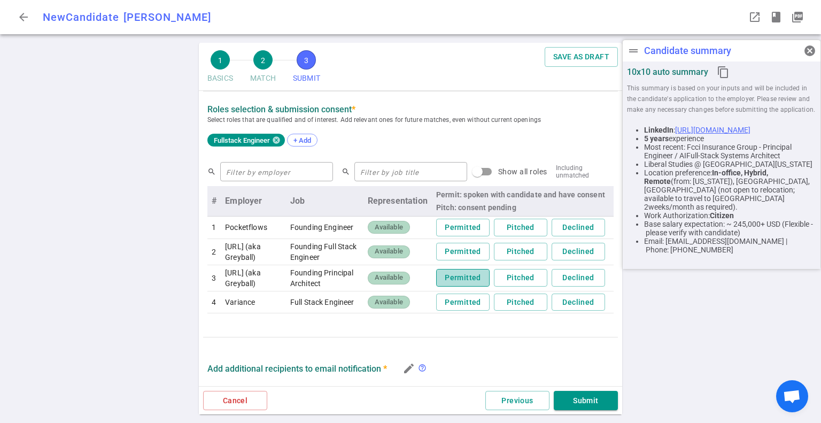
click at [464, 284] on button "Permitted" at bounding box center [462, 278] width 53 height 18
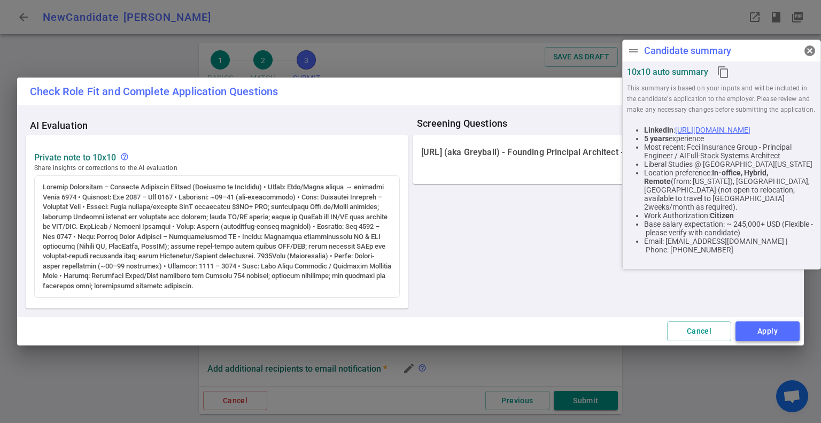
click at [767, 332] on button "Apply" at bounding box center [768, 331] width 64 height 20
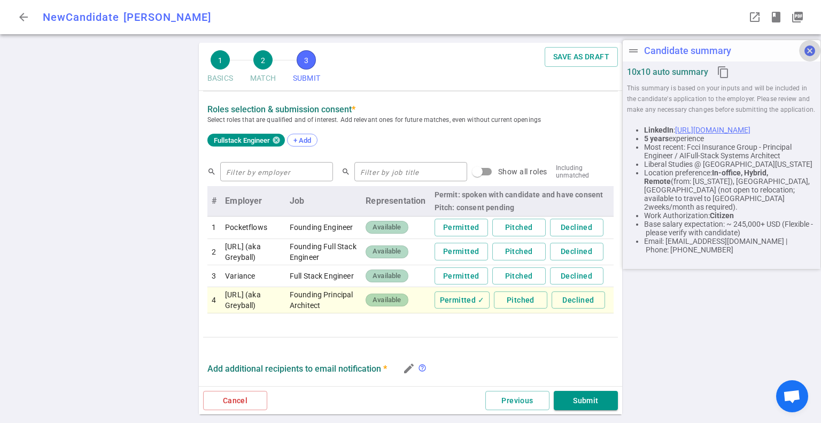
click at [808, 56] on span "cancel" at bounding box center [810, 50] width 13 height 13
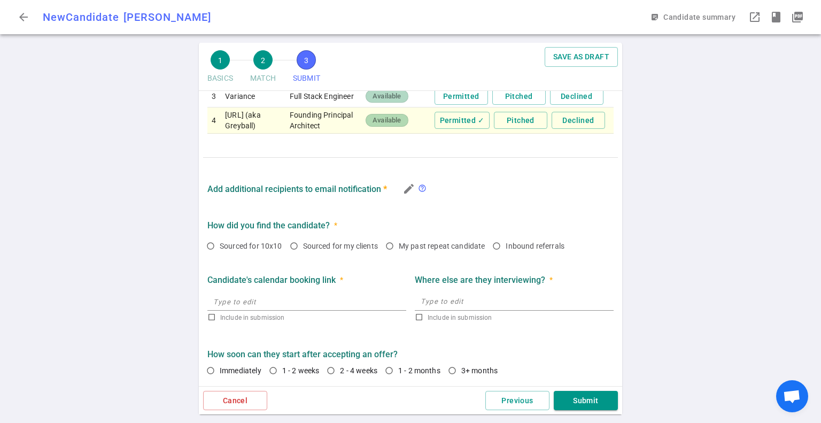
scroll to position [786, 0]
click at [206, 246] on input "Sourced for 10x10" at bounding box center [211, 246] width 18 height 18
radio input "true"
click at [578, 399] on button "Submit" at bounding box center [586, 401] width 64 height 20
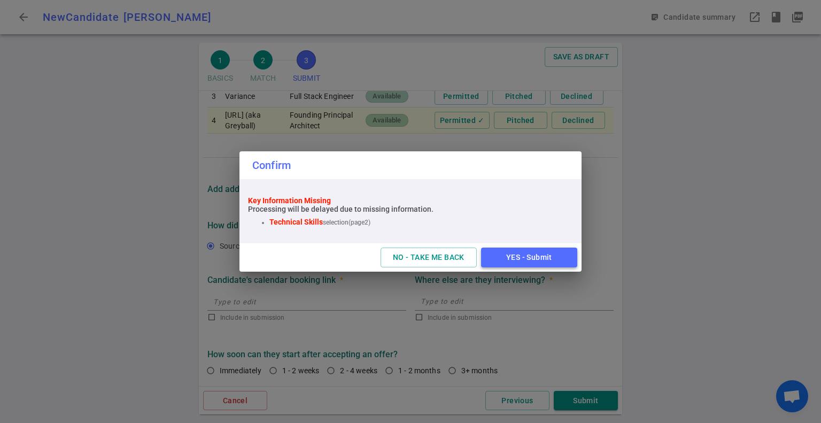
click at [537, 256] on button "YES - Submit" at bounding box center [529, 258] width 96 height 20
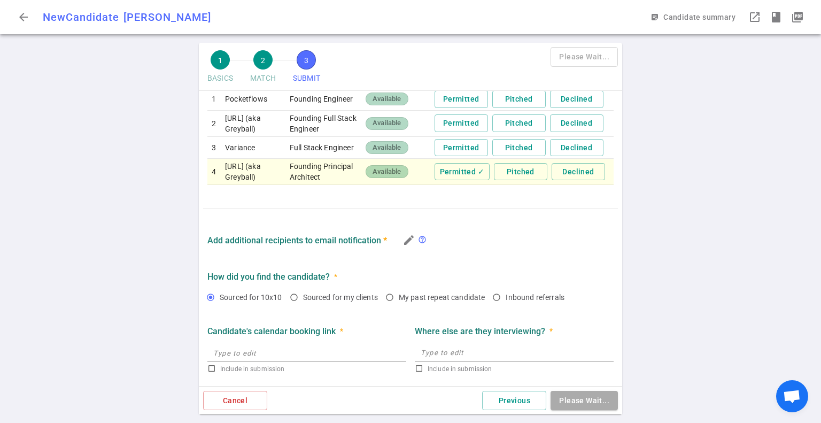
scroll to position [81, 0]
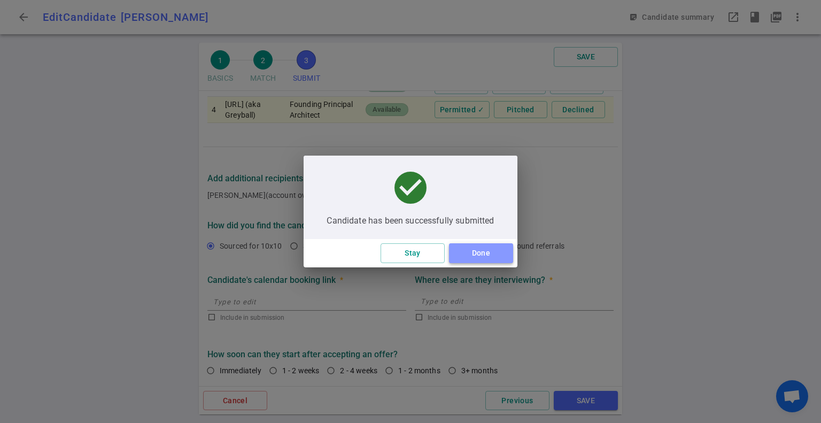
click at [498, 253] on button "Done" at bounding box center [481, 253] width 64 height 20
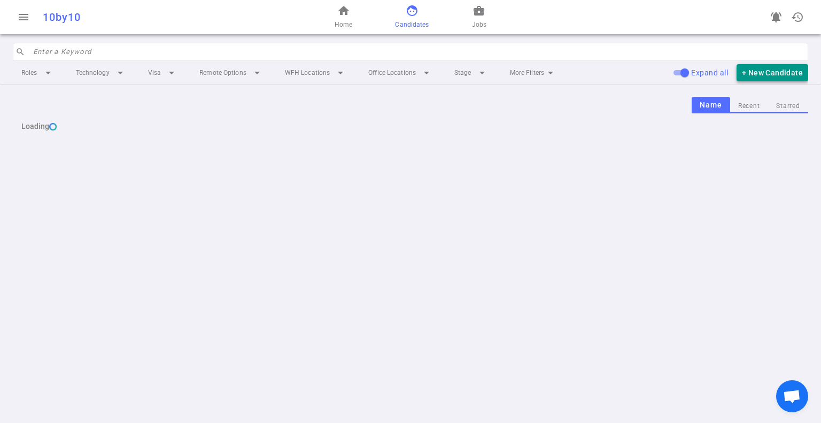
click at [785, 66] on button "+ New Candidate" at bounding box center [773, 73] width 72 height 18
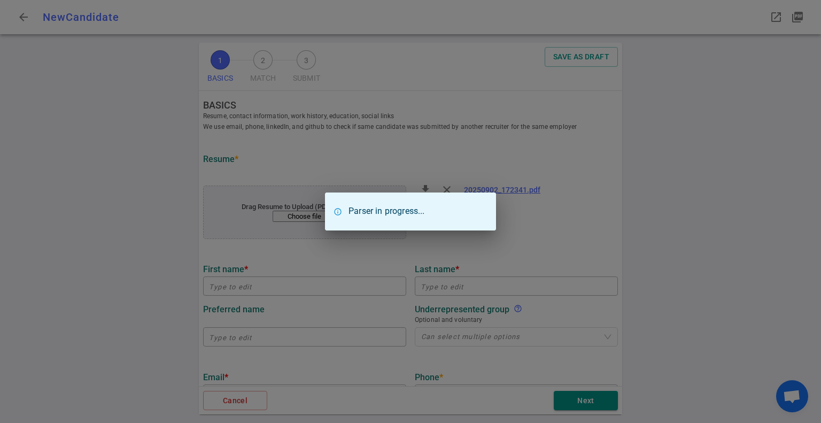
type input "[PERSON_NAME]"
type input "[EMAIL_ADDRESS][DOMAIN_NAME]"
type input "[PHONE_NUMBER]"
type input "[URL][DOMAIN_NAME]"
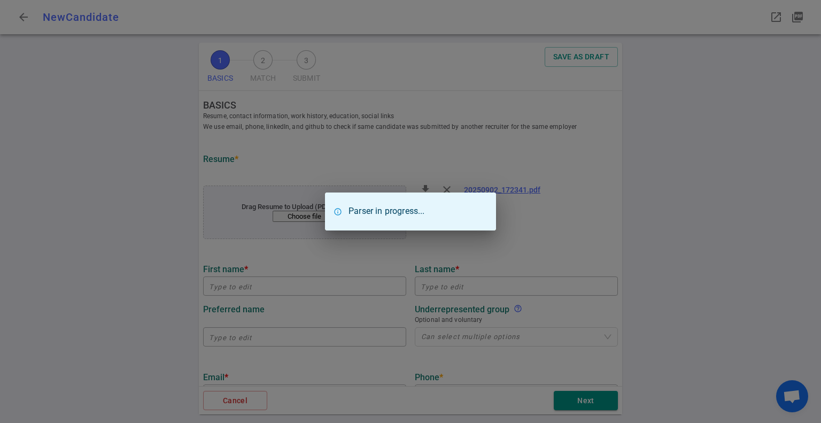
type input "[URL][DOMAIN_NAME]"
type textarea "[URL][DOMAIN_NAME]"
type input "Anetac"
type textarea "Principal Engineer"
type input "16.4"
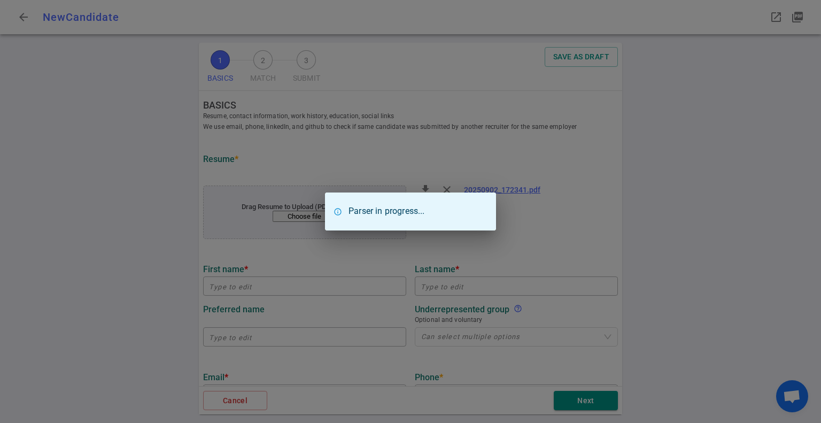
type input "[GEOGRAPHIC_DATA]"
type input "Business Management"
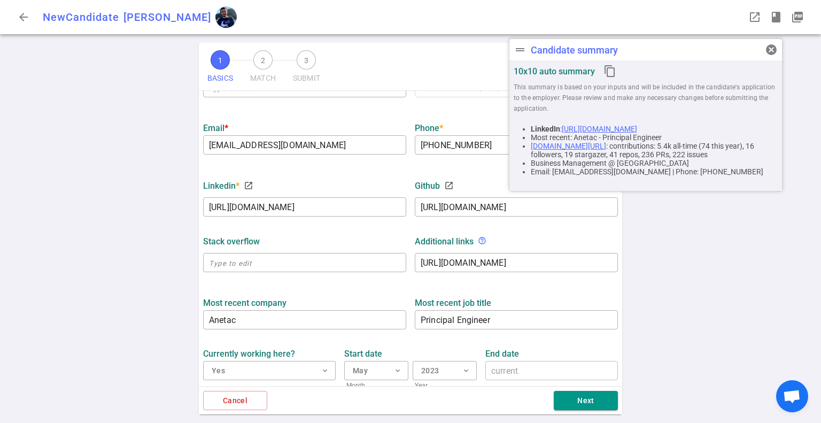
scroll to position [267, 0]
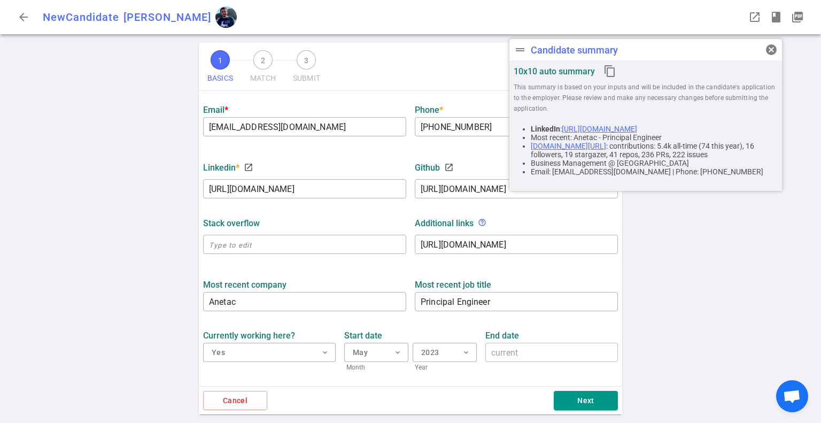
click at [772, 49] on span "cancel" at bounding box center [771, 49] width 13 height 13
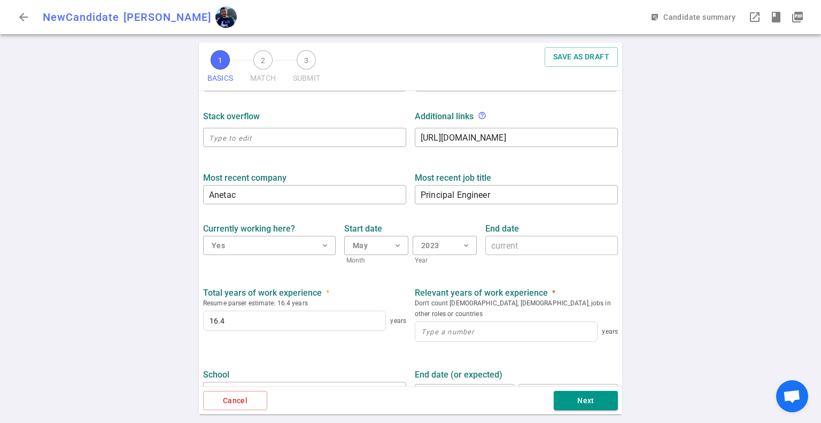
scroll to position [428, 0]
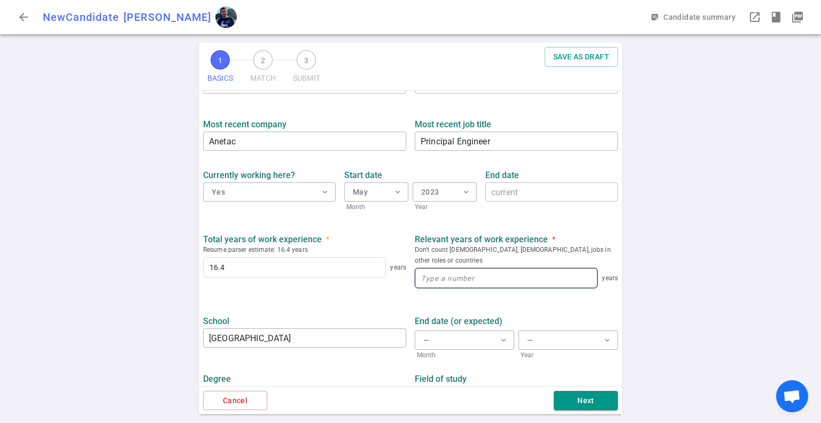
click at [486, 268] on input at bounding box center [507, 277] width 182 height 19
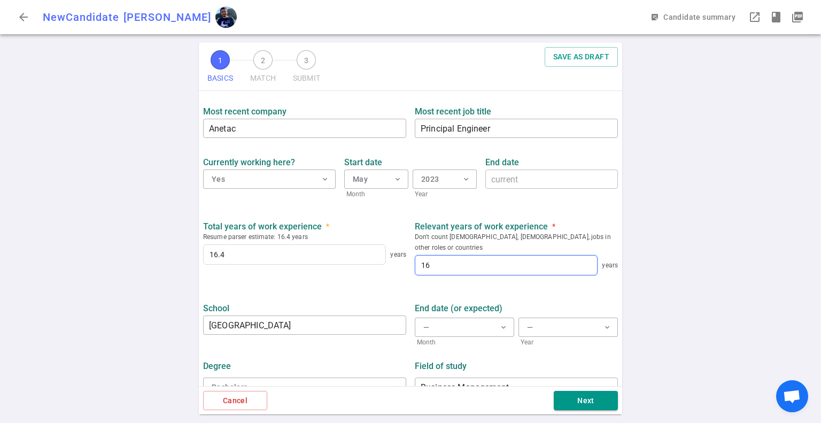
scroll to position [448, 0]
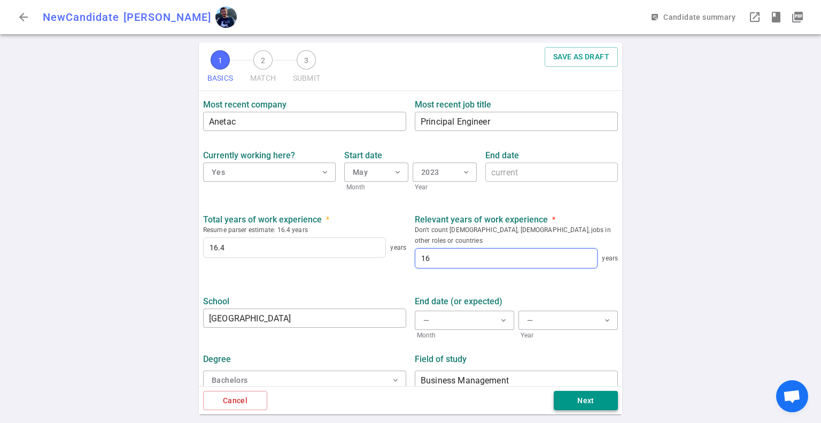
type input "16"
click at [574, 402] on button "Next" at bounding box center [586, 401] width 64 height 20
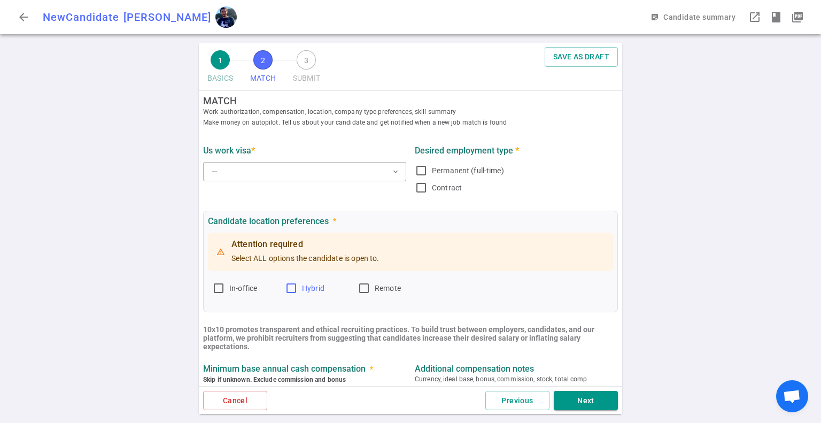
scroll to position [0, 0]
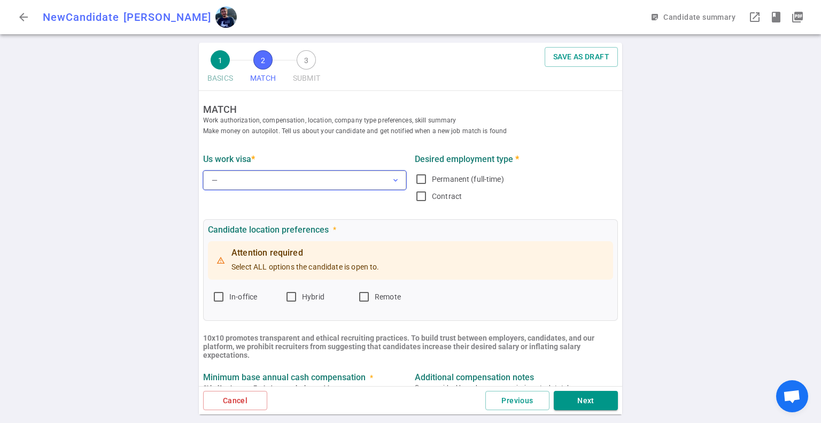
click at [329, 179] on button "— expand_more" at bounding box center [304, 180] width 203 height 19
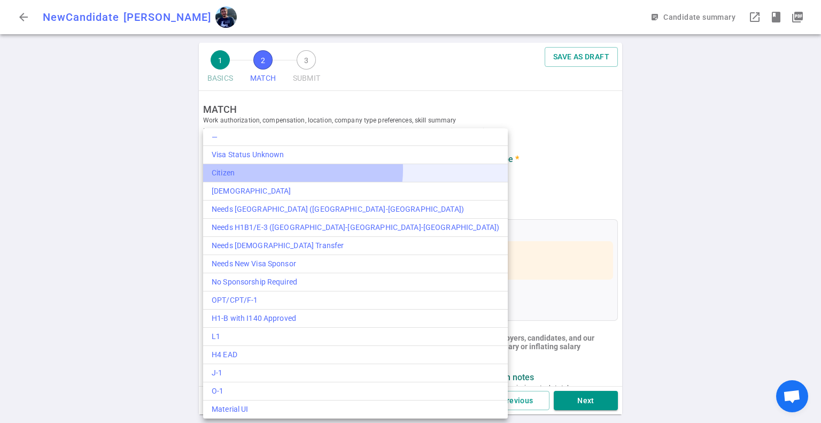
click at [294, 170] on div "Citizen" at bounding box center [356, 172] width 288 height 11
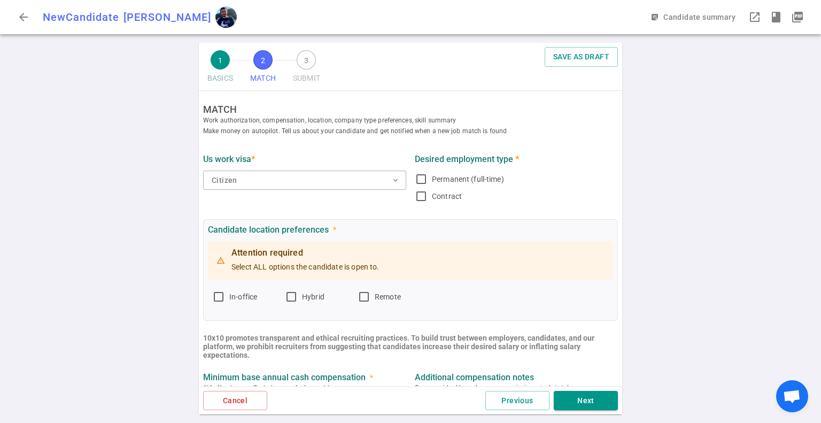
click at [208, 297] on div "Attention required Select ALL options the candidate is open to. In-office Hybri…" at bounding box center [410, 273] width 405 height 68
click at [225, 297] on label "In-office" at bounding box center [244, 296] width 64 height 17
click at [225, 297] on input "In-office" at bounding box center [218, 296] width 13 height 13
checkbox input "true"
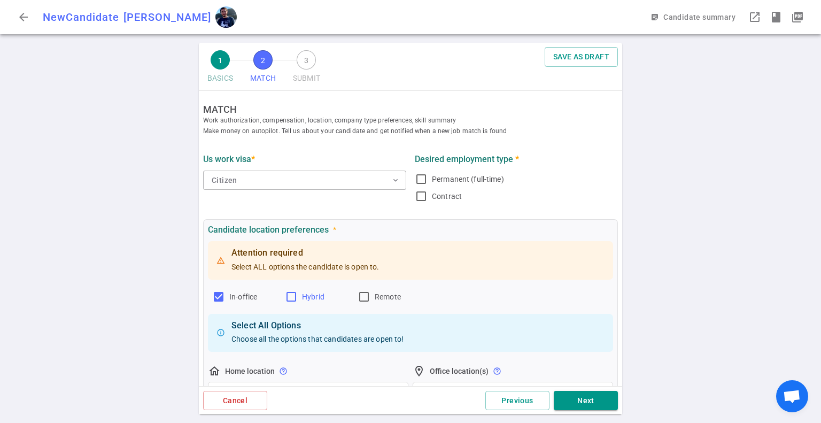
drag, startPoint x: 294, startPoint y: 296, endPoint x: 342, endPoint y: 299, distance: 48.2
click at [294, 297] on input "Hybrid" at bounding box center [291, 296] width 13 height 13
checkbox input "true"
click at [362, 299] on input "Remote" at bounding box center [364, 296] width 13 height 13
checkbox input "true"
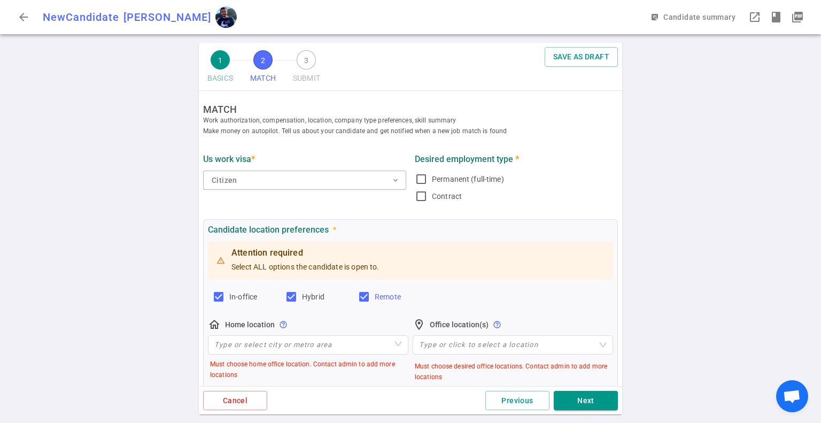
scroll to position [53, 0]
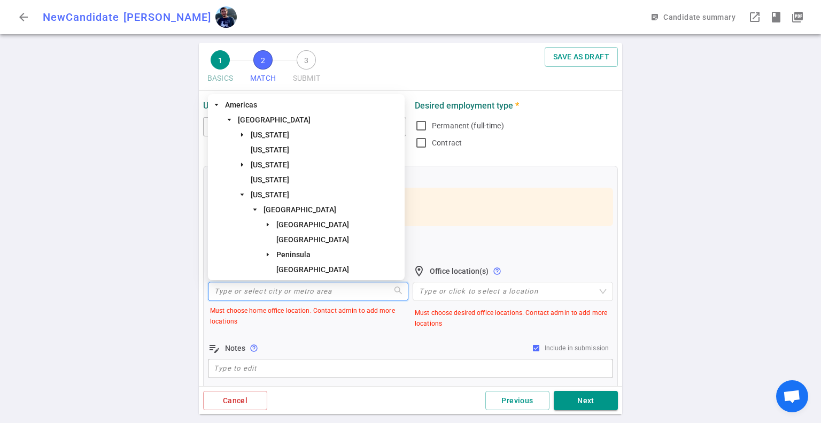
click at [309, 291] on input "search" at bounding box center [308, 291] width 188 height 18
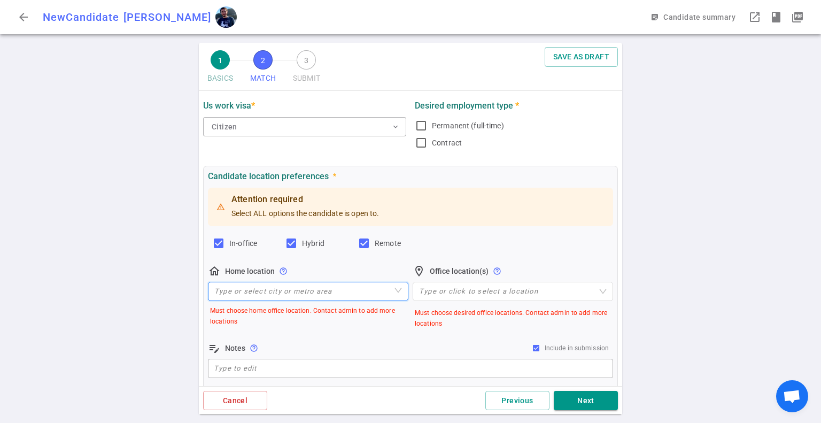
click at [249, 287] on input "search" at bounding box center [308, 291] width 188 height 18
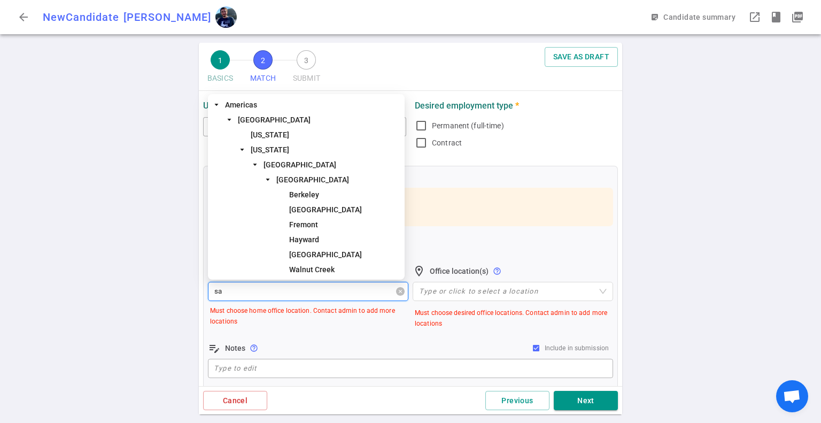
type input "san"
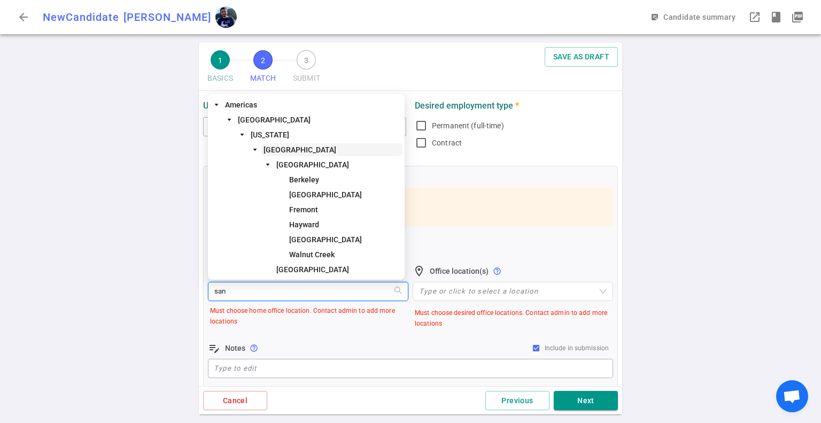
click at [312, 149] on span "[GEOGRAPHIC_DATA]" at bounding box center [300, 149] width 73 height 9
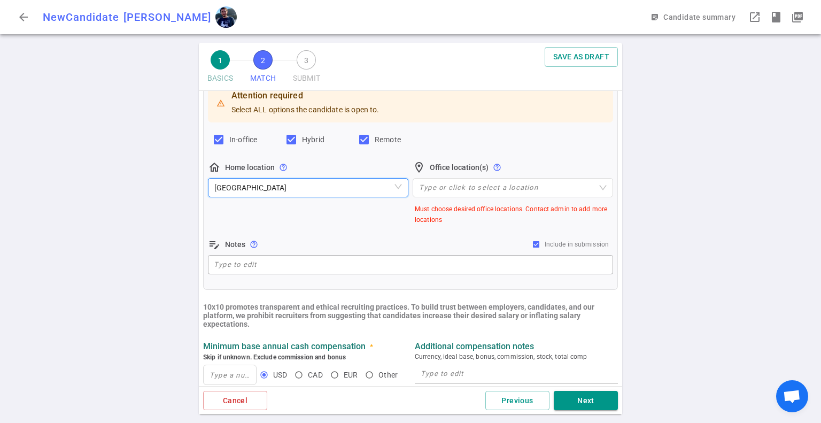
scroll to position [267, 0]
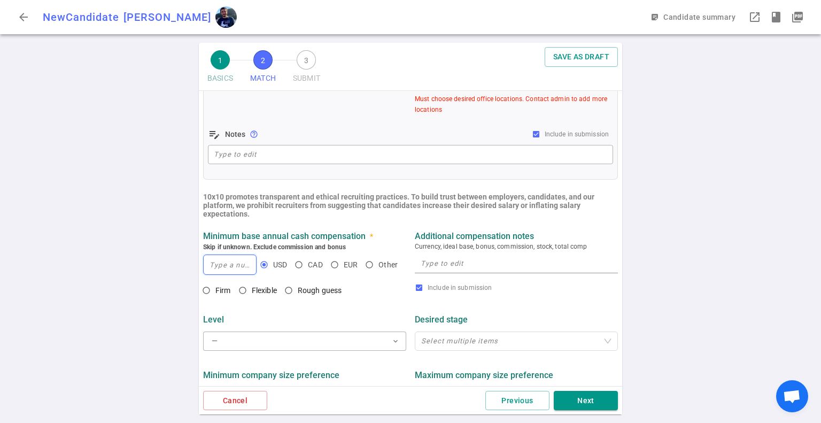
click at [235, 268] on input at bounding box center [230, 264] width 52 height 19
type input "280,000"
drag, startPoint x: 240, startPoint y: 295, endPoint x: 280, endPoint y: 293, distance: 40.1
click at [241, 295] on input "Flexible" at bounding box center [243, 290] width 18 height 18
radio input "true"
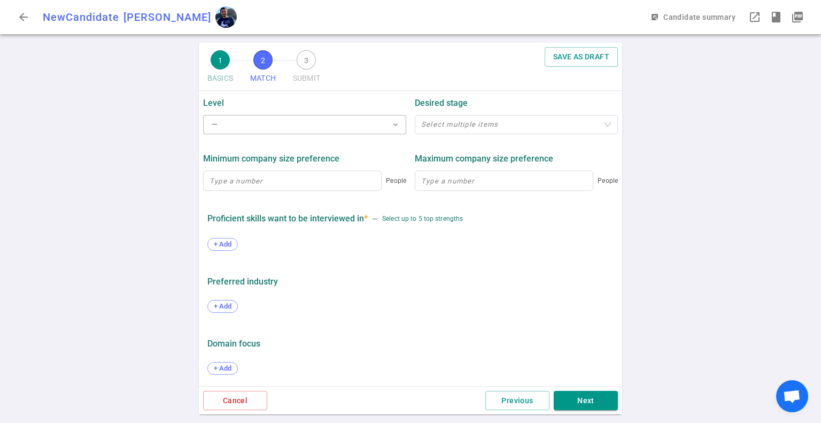
scroll to position [486, 0]
drag, startPoint x: 580, startPoint y: 402, endPoint x: 588, endPoint y: 368, distance: 34.8
click at [580, 402] on button "Next" at bounding box center [586, 401] width 64 height 20
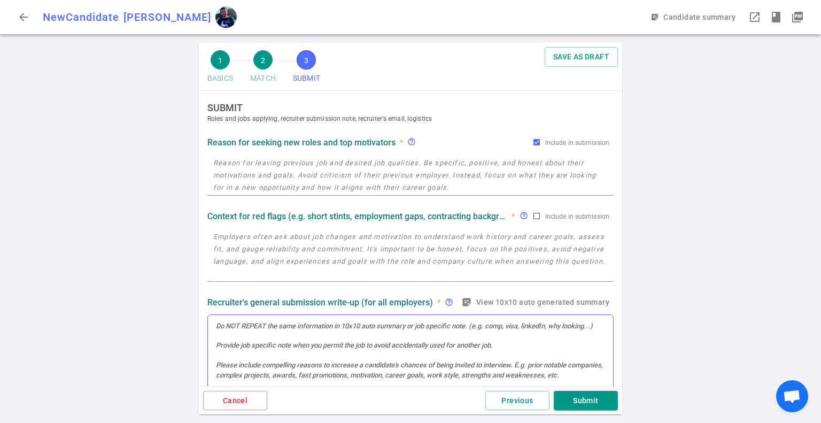
scroll to position [0, 0]
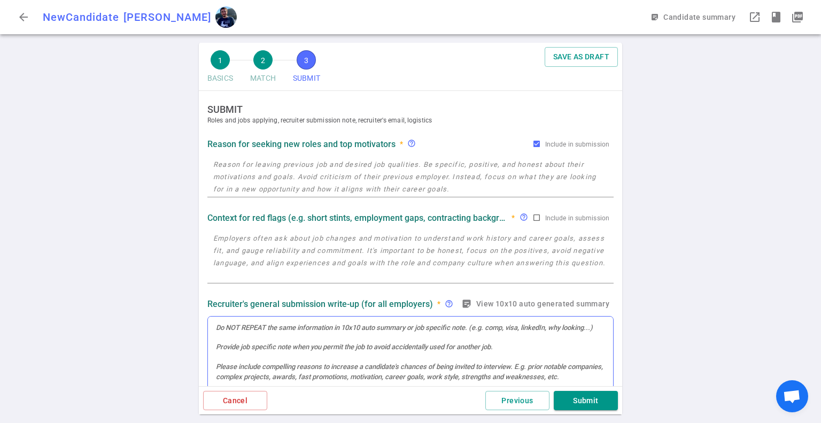
drag, startPoint x: 276, startPoint y: 342, endPoint x: 283, endPoint y: 346, distance: 7.7
click at [281, 346] on div at bounding box center [410, 366] width 405 height 99
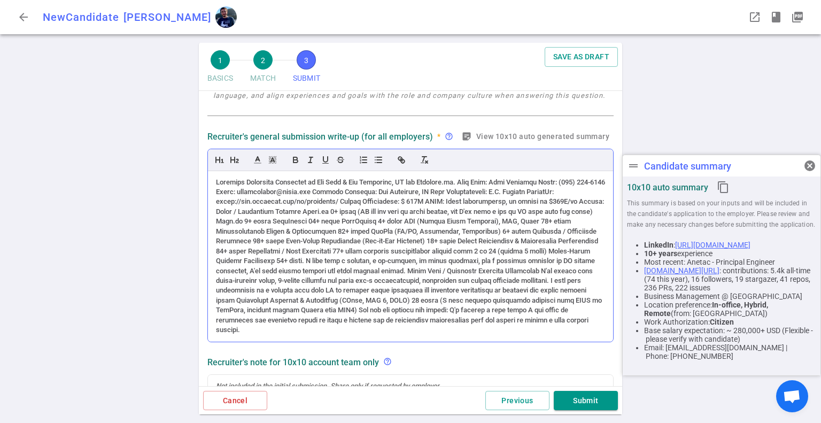
scroll to position [149, 0]
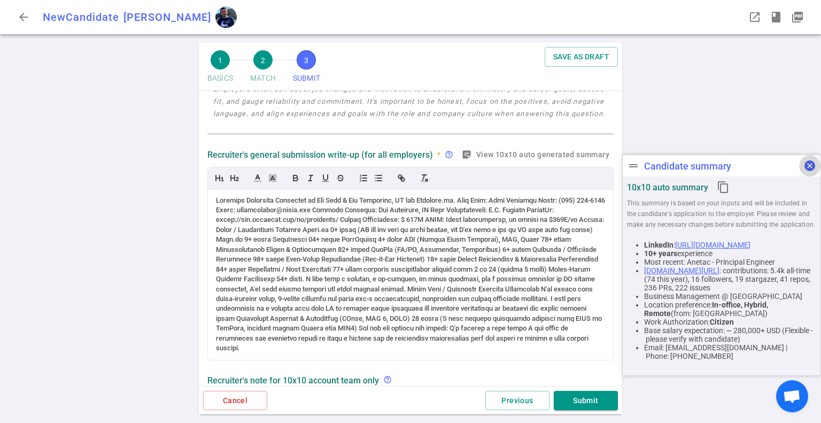
click at [806, 165] on span "cancel" at bounding box center [810, 165] width 13 height 13
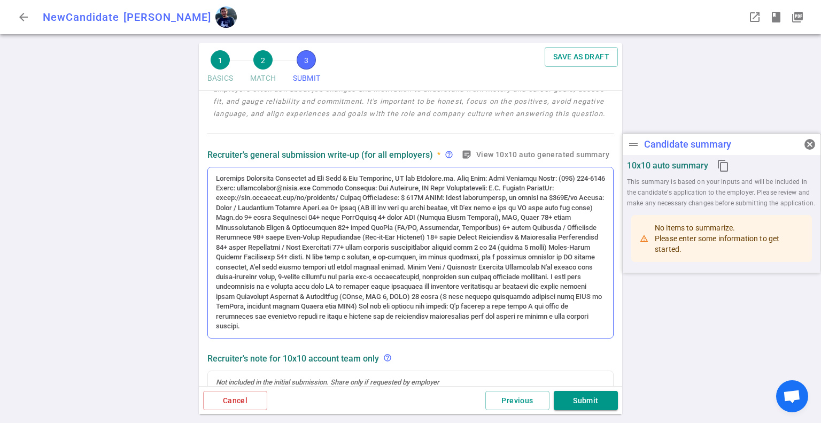
click at [455, 177] on div at bounding box center [410, 253] width 389 height 158
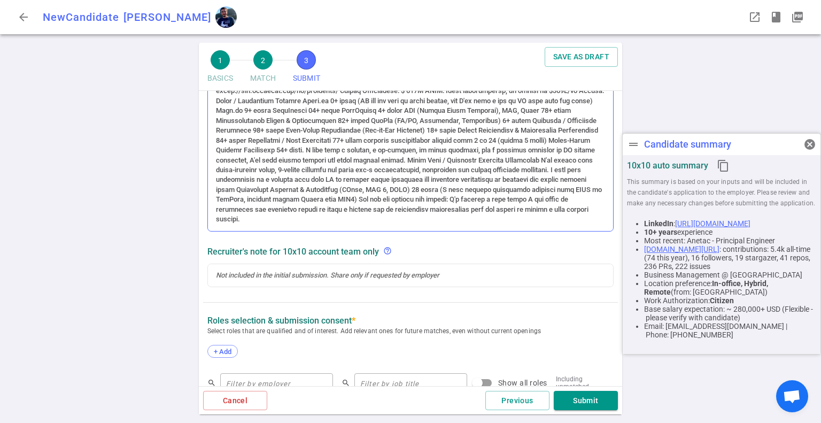
scroll to position [385, 0]
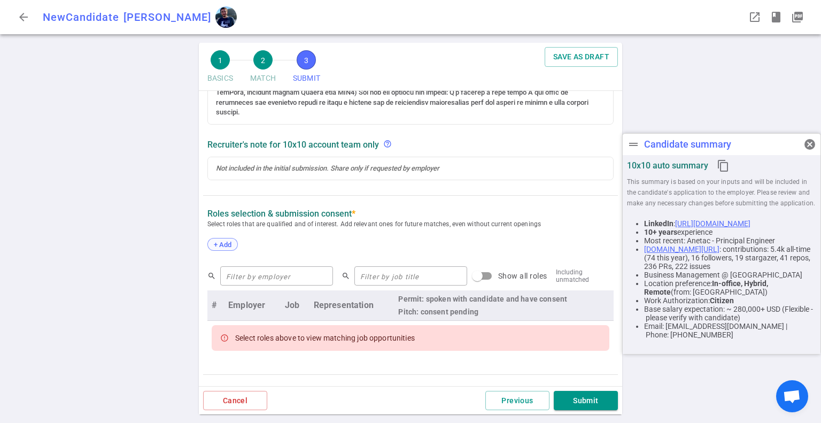
click at [230, 249] on div "+ Add" at bounding box center [222, 244] width 30 height 13
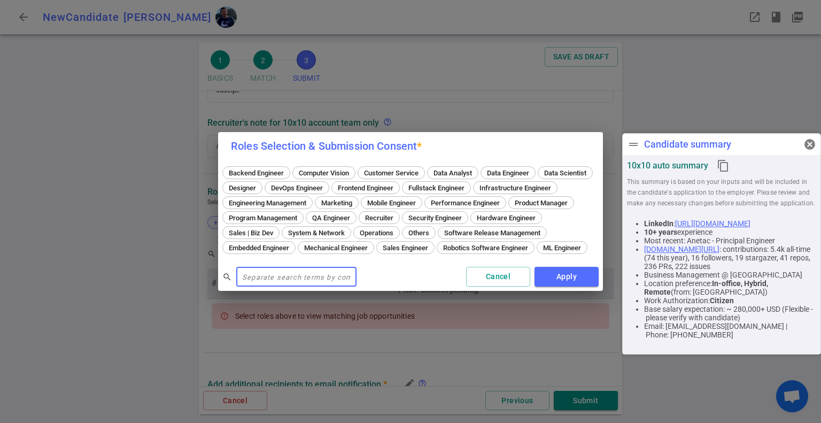
scroll to position [363, 0]
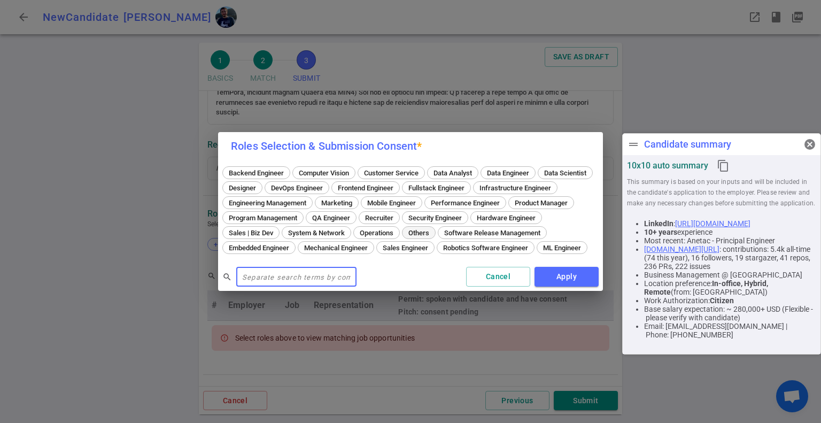
click at [433, 229] on span "Others" at bounding box center [419, 233] width 28 height 8
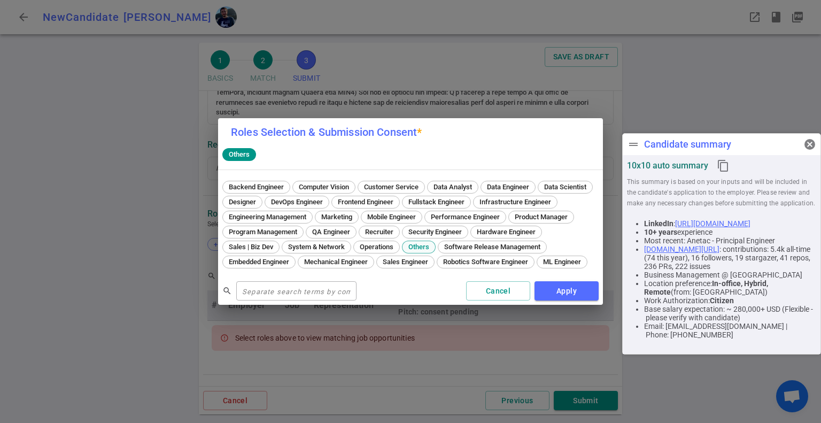
click at [436, 241] on div "Others" at bounding box center [419, 247] width 34 height 13
click at [468, 198] on span "Fullstack Engineer" at bounding box center [437, 202] width 64 height 8
click at [243, 150] on span "Others" at bounding box center [239, 154] width 29 height 8
drag, startPoint x: 558, startPoint y: 294, endPoint x: 551, endPoint y: 276, distance: 19.7
click at [559, 295] on button "Apply" at bounding box center [567, 291] width 64 height 20
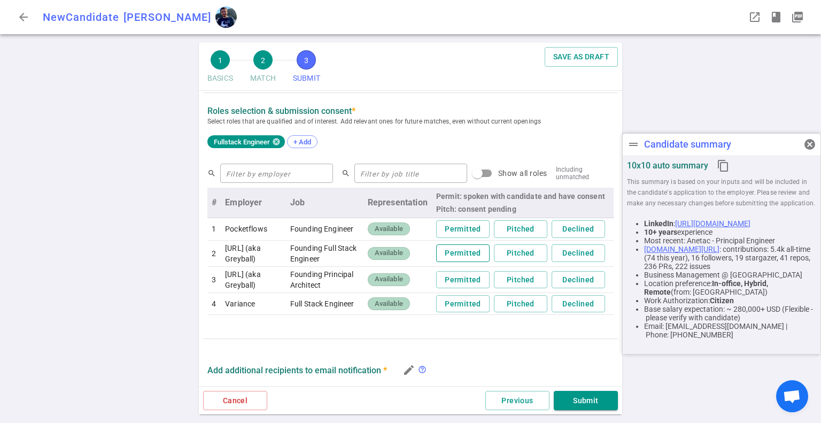
scroll to position [470, 0]
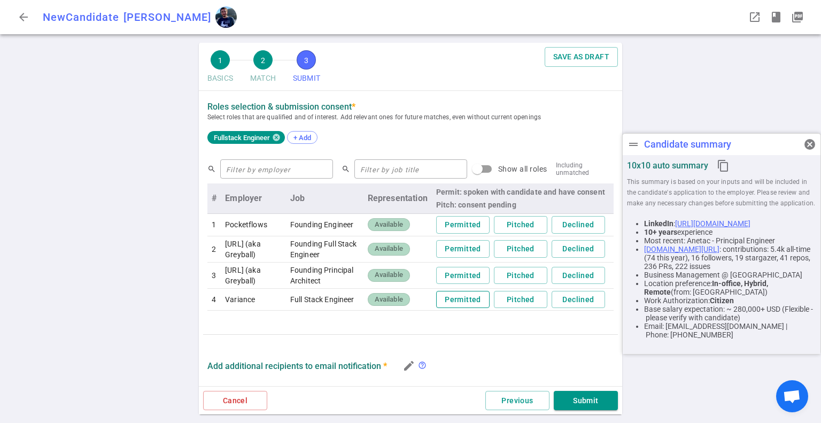
drag, startPoint x: 453, startPoint y: 284, endPoint x: 446, endPoint y: 282, distance: 7.3
click at [452, 284] on button "Permitted" at bounding box center [462, 276] width 53 height 18
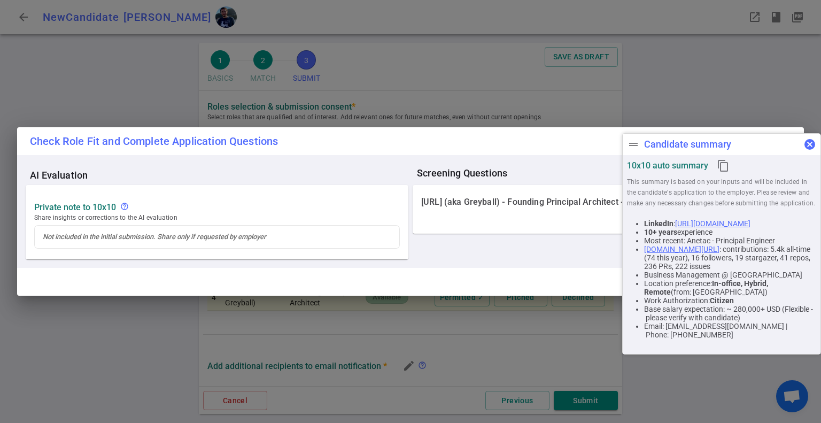
click at [808, 147] on span "cancel" at bounding box center [810, 144] width 13 height 13
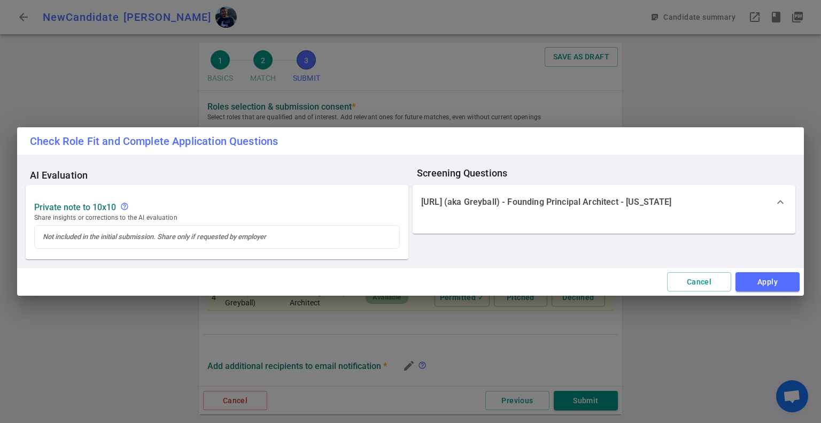
drag, startPoint x: 764, startPoint y: 281, endPoint x: 756, endPoint y: 272, distance: 11.8
click at [764, 282] on button "Apply" at bounding box center [768, 282] width 64 height 20
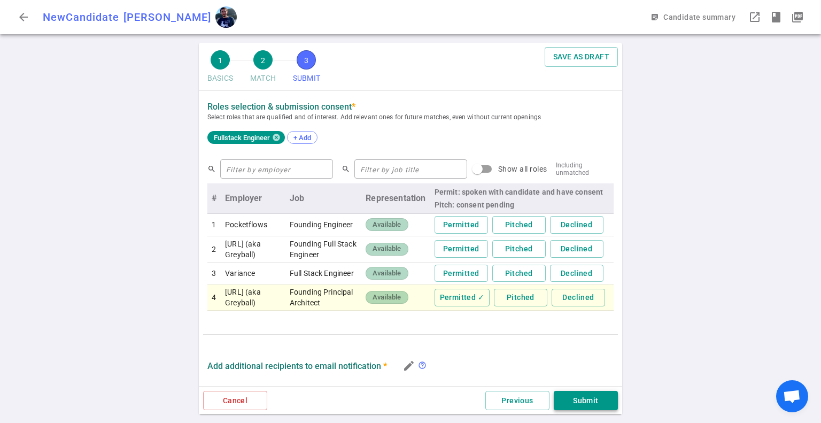
click at [589, 403] on button "Submit" at bounding box center [586, 401] width 64 height 20
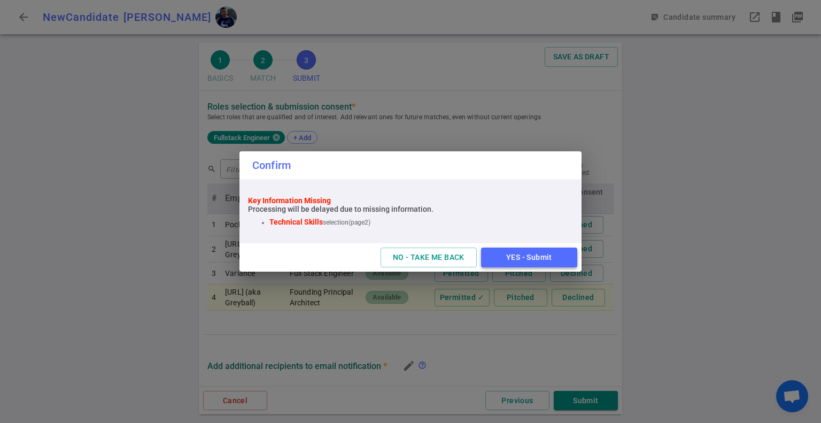
click at [528, 257] on button "YES - Submit" at bounding box center [529, 258] width 96 height 20
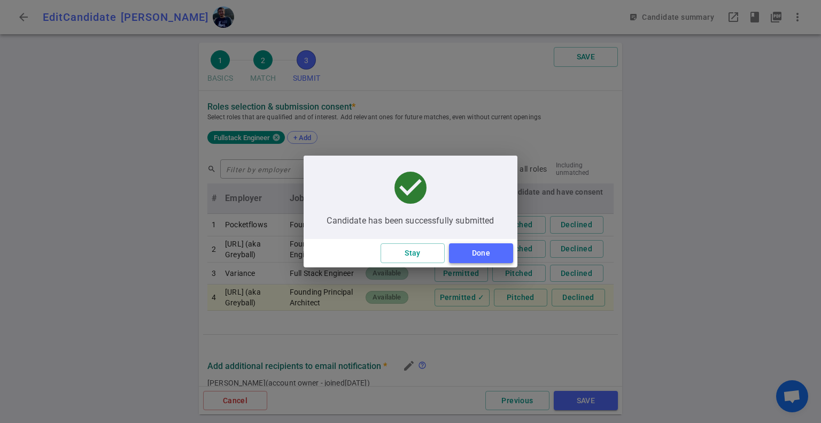
click at [486, 254] on button "Done" at bounding box center [481, 253] width 64 height 20
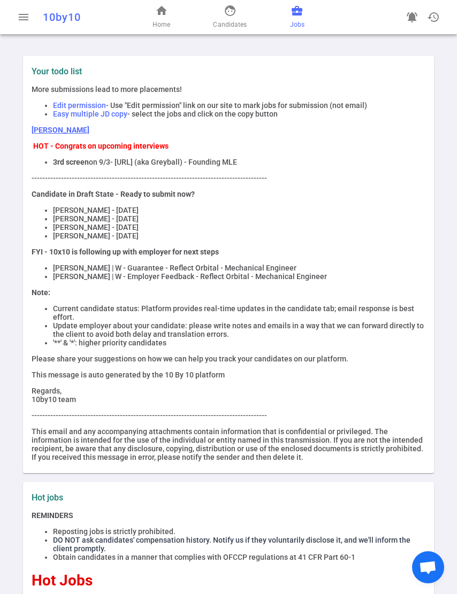
click at [299, 16] on span "business_center" at bounding box center [296, 10] width 13 height 13
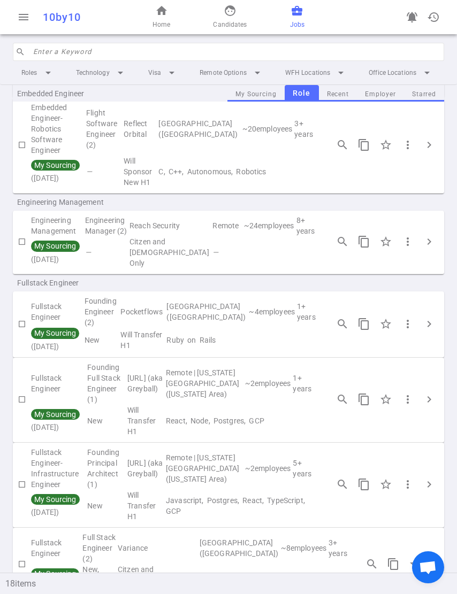
scroll to position [588, 0]
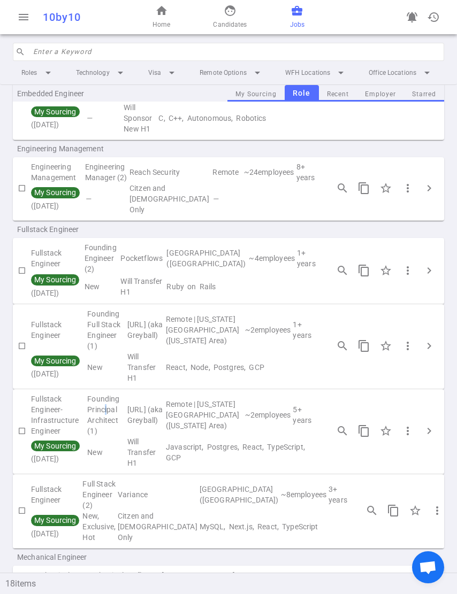
click at [109, 394] on td "Founding Principal Architect (1)" at bounding box center [106, 415] width 40 height 43
click at [421, 420] on button "chevron_right" at bounding box center [428, 430] width 21 height 21
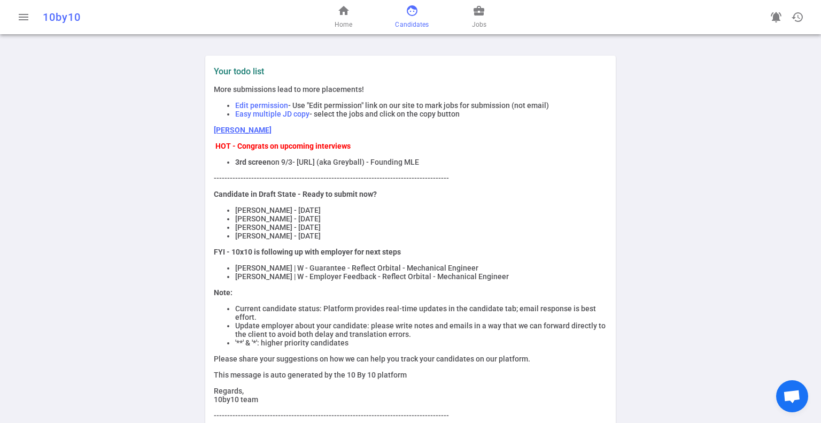
click at [414, 12] on span "face" at bounding box center [412, 10] width 13 height 13
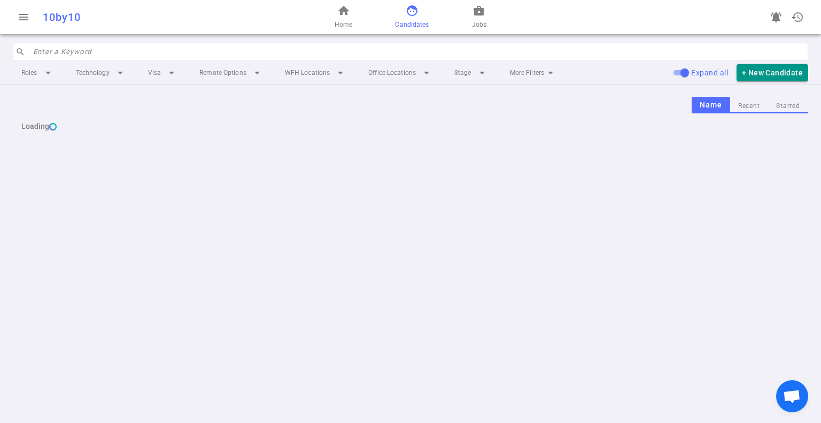
click at [211, 47] on input "search" at bounding box center [417, 51] width 769 height 17
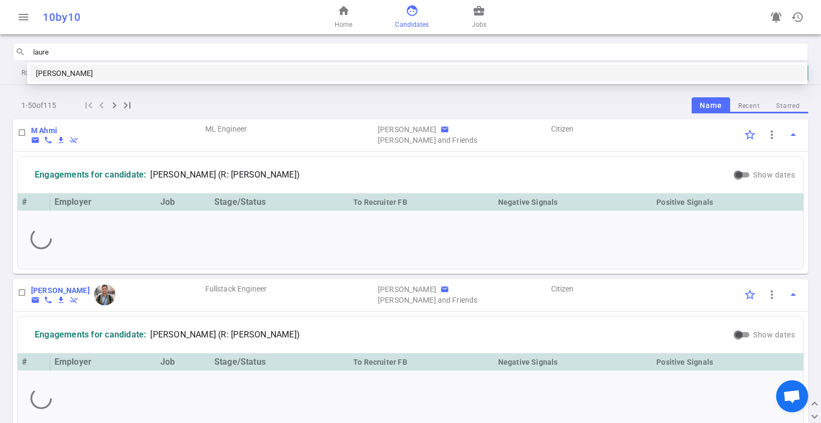
type input "lauren"
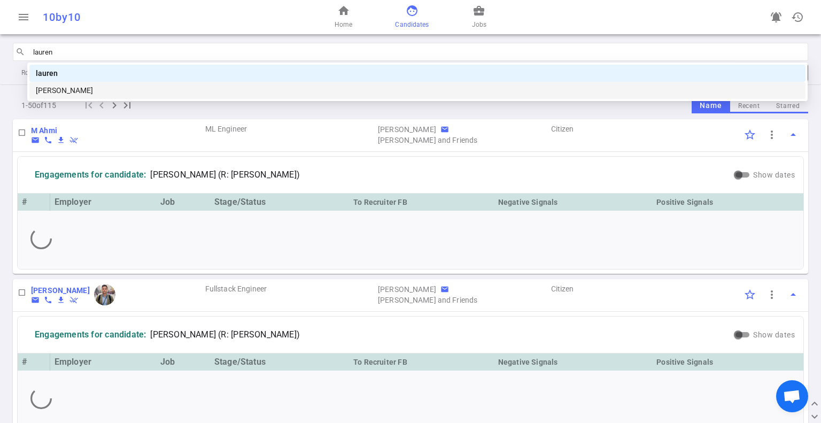
click at [149, 89] on div "[PERSON_NAME]" at bounding box center [418, 90] width 764 height 12
